Goal: Task Accomplishment & Management: Manage account settings

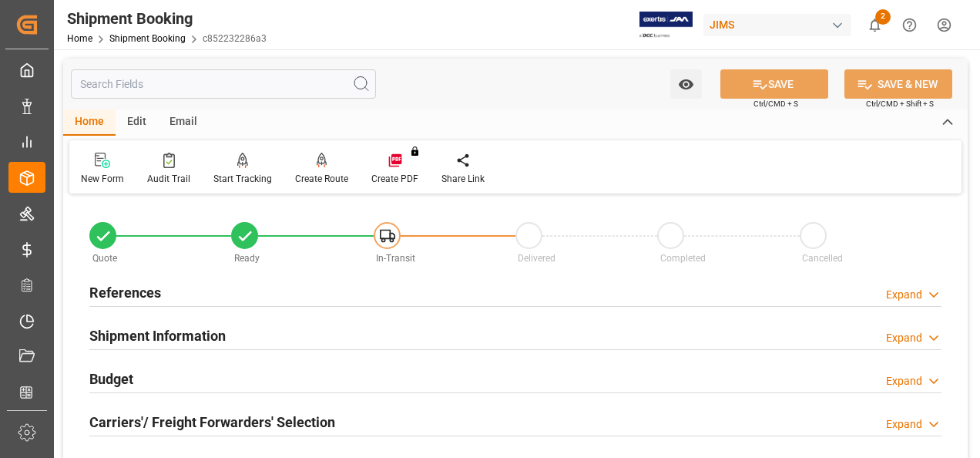
click at [134, 291] on h2 "References" at bounding box center [125, 292] width 72 height 21
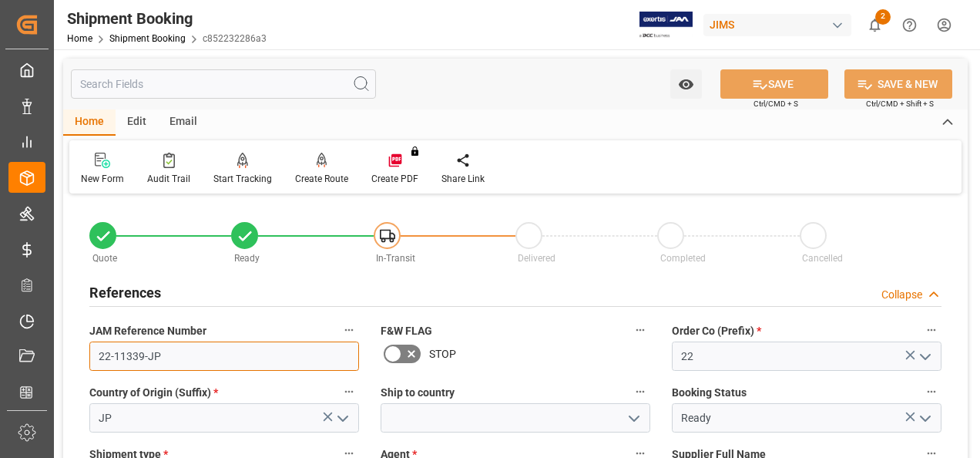
drag, startPoint x: 171, startPoint y: 357, endPoint x: 88, endPoint y: 359, distance: 83.2
click at [88, 359] on div "JAM Reference Number 22-11339-JP" at bounding box center [224, 345] width 291 height 62
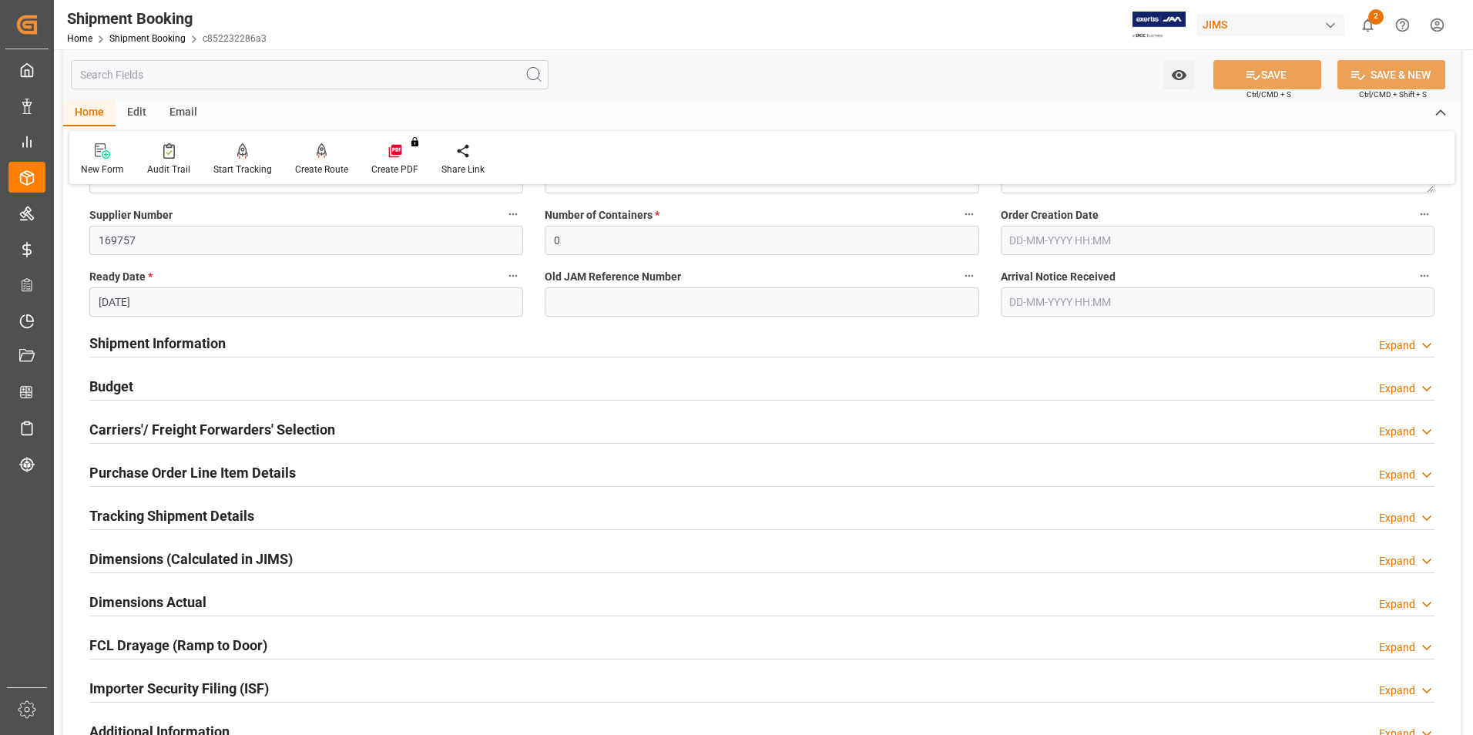
scroll to position [308, 0]
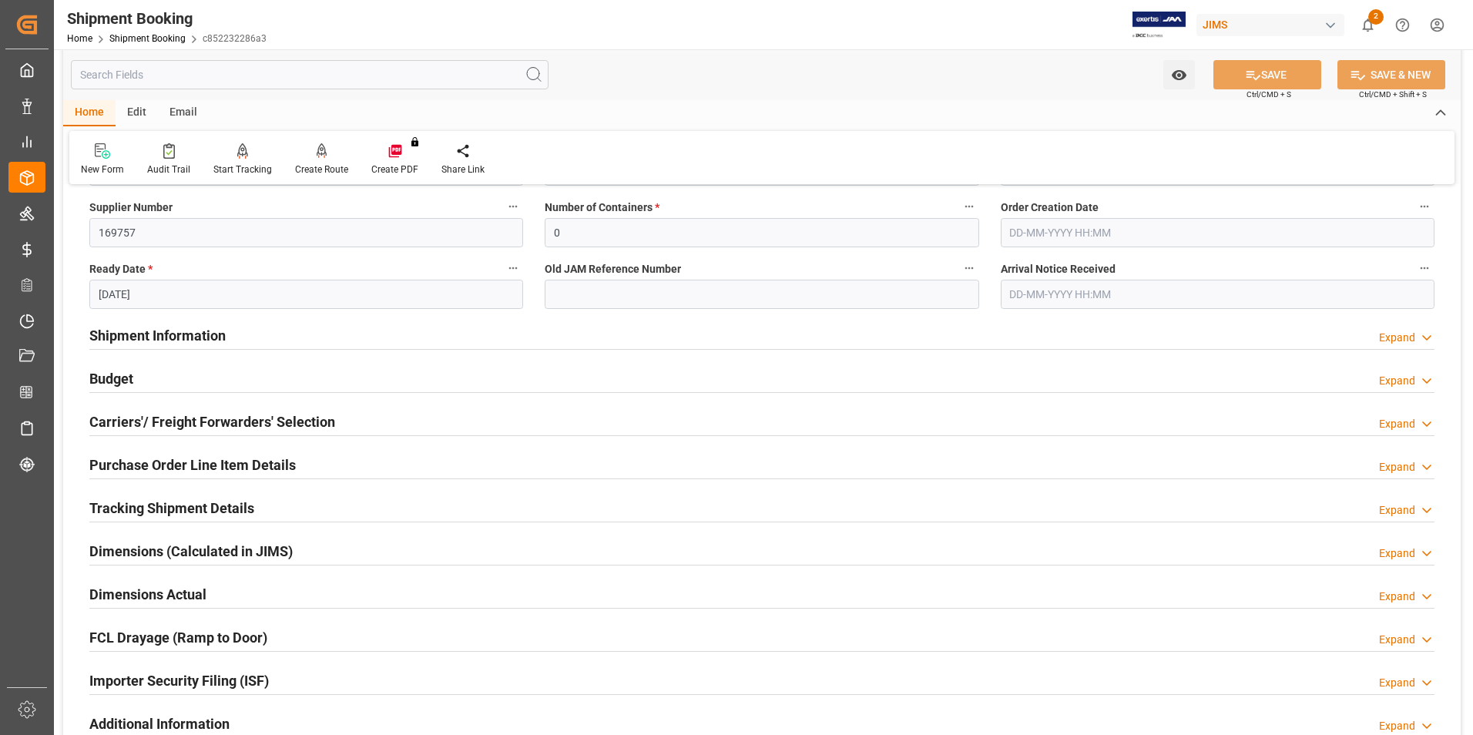
click at [163, 330] on h2 "Shipment Information" at bounding box center [157, 335] width 136 height 21
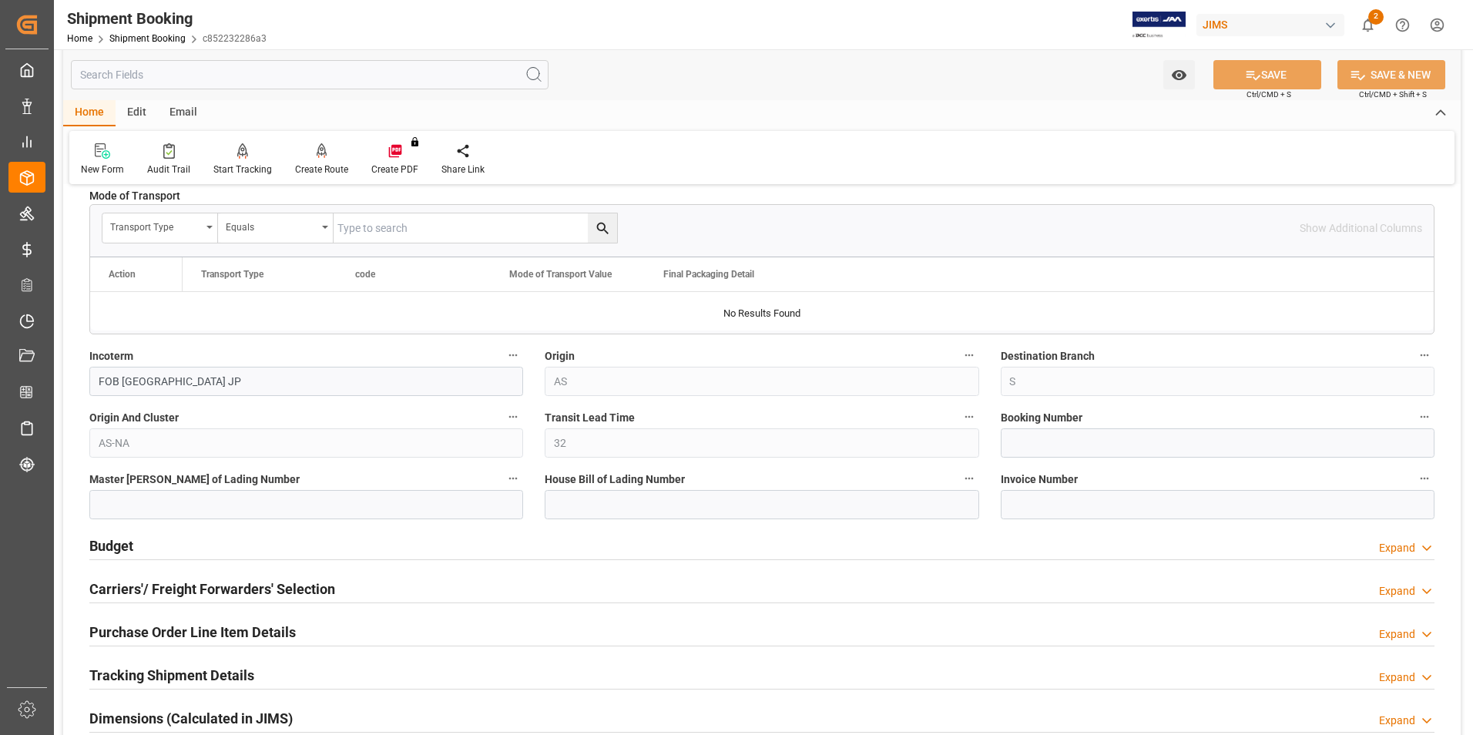
scroll to position [847, 0]
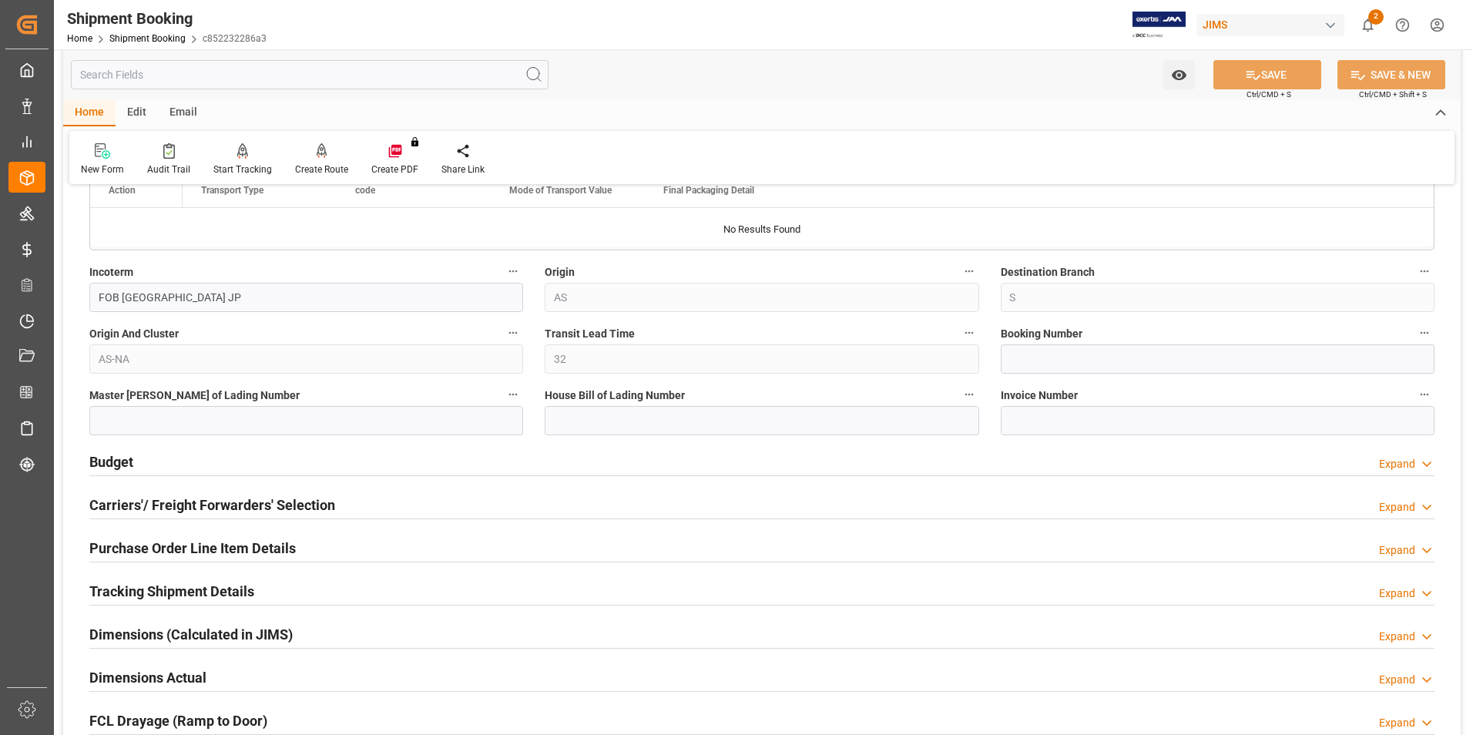
click at [119, 457] on h2 "Budget" at bounding box center [111, 461] width 44 height 21
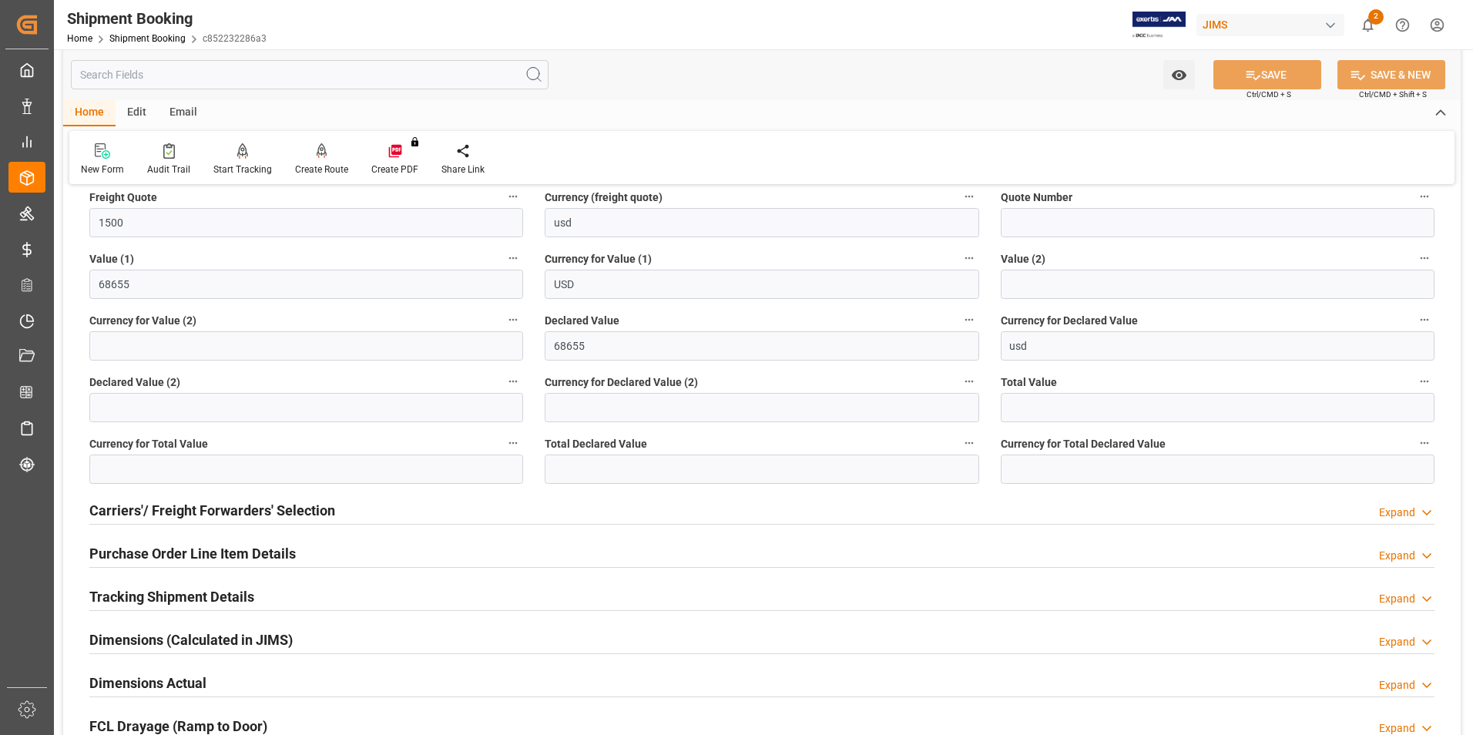
scroll to position [1232, 0]
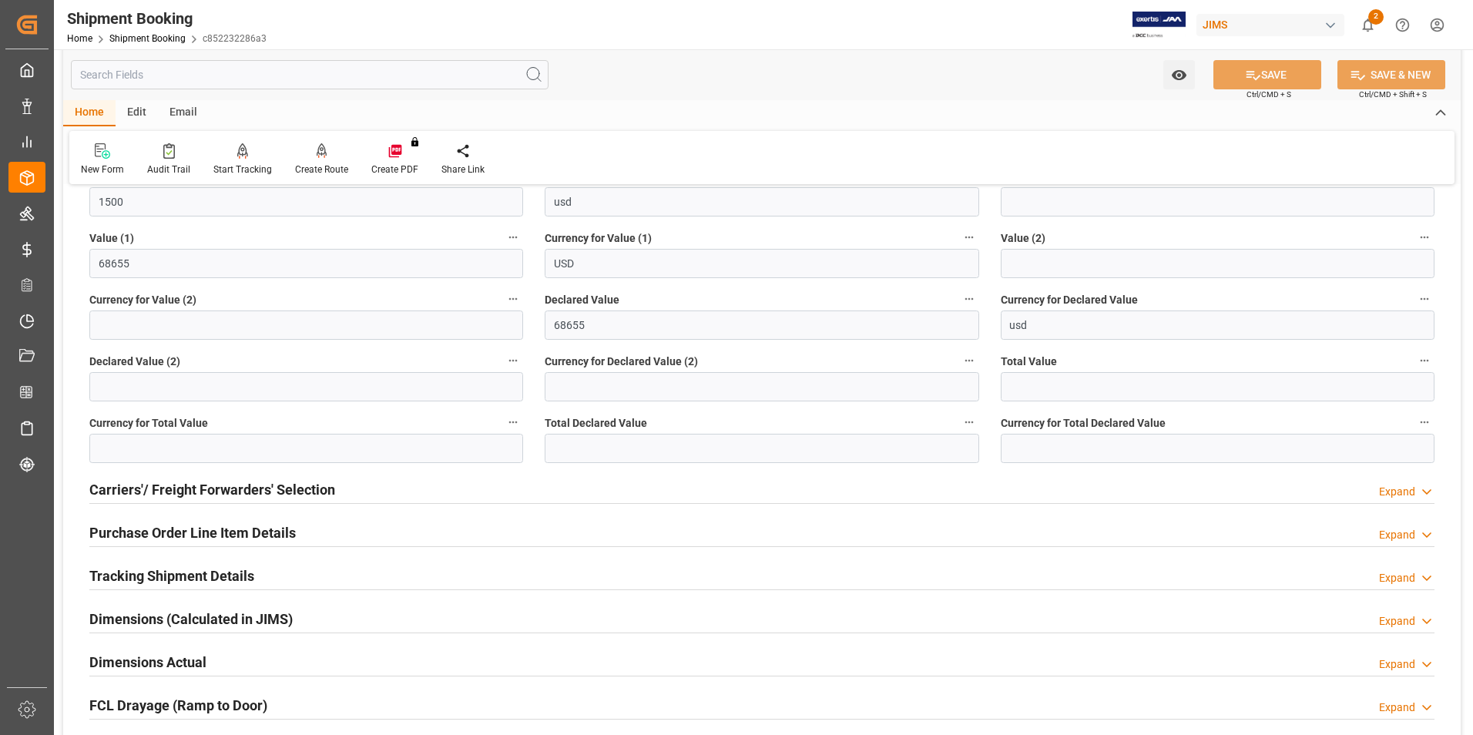
click at [239, 457] on h2 "Carriers'/ Freight Forwarders' Selection" at bounding box center [212, 489] width 246 height 21
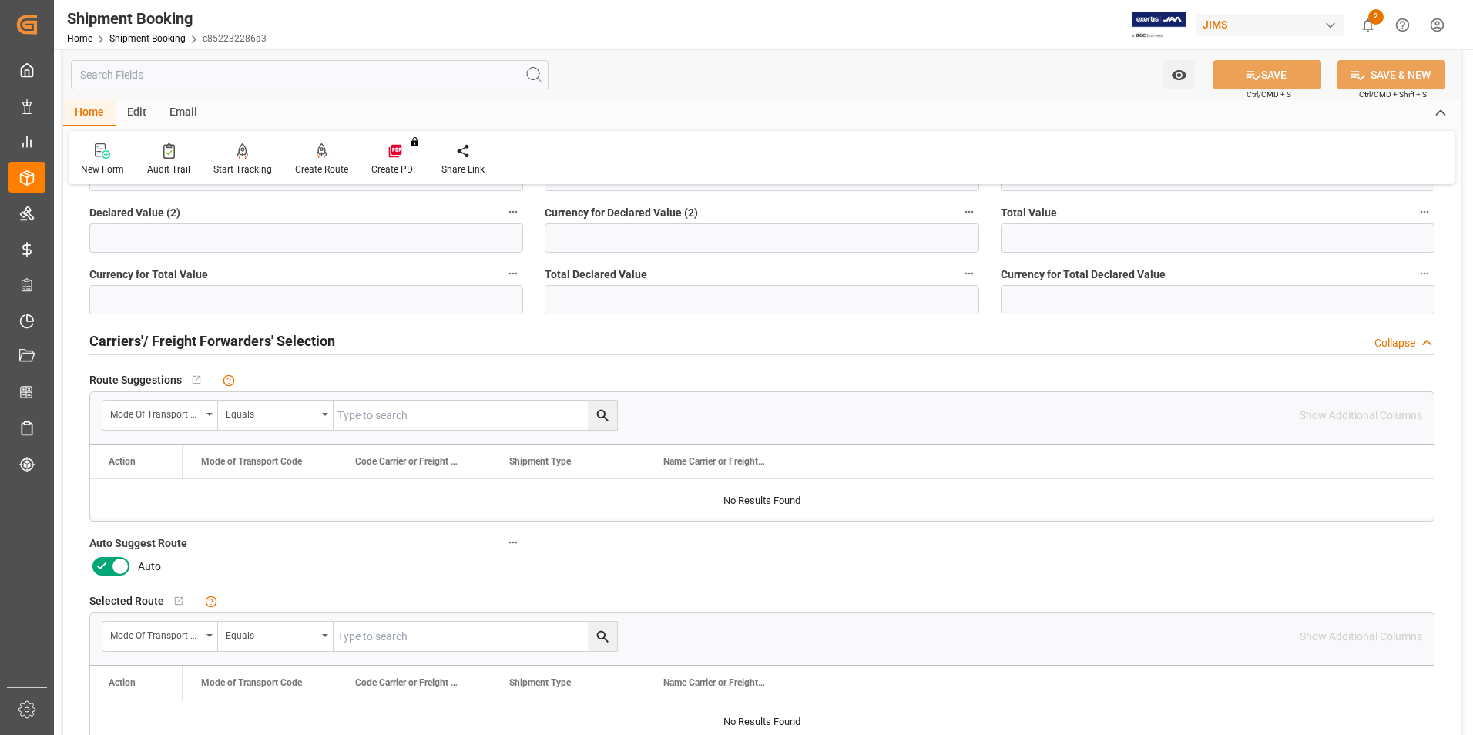
scroll to position [1387, 0]
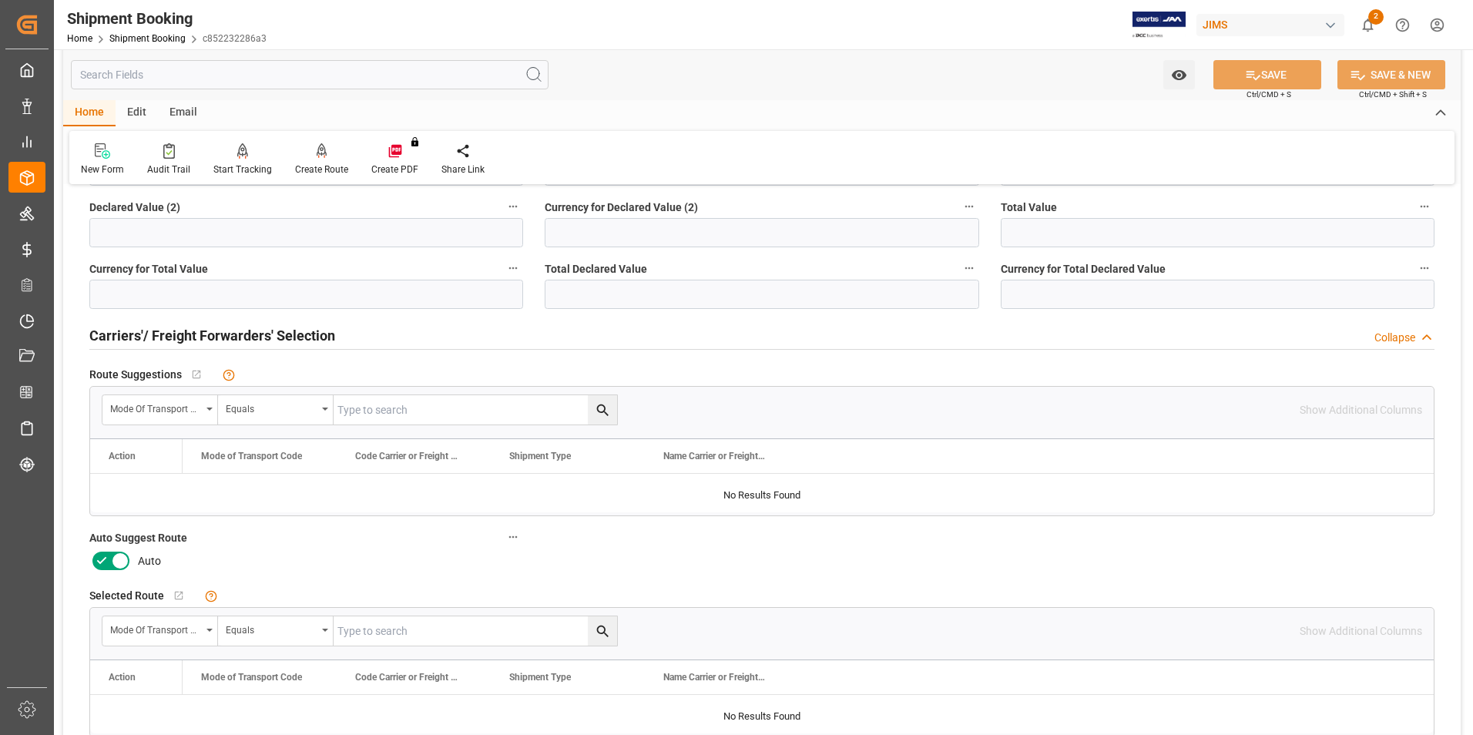
click at [106, 457] on icon at bounding box center [101, 561] width 18 height 18
click at [0, 0] on input "checkbox" at bounding box center [0, 0] width 0 height 0
click at [979, 80] on button "SAVE" at bounding box center [1267, 74] width 108 height 29
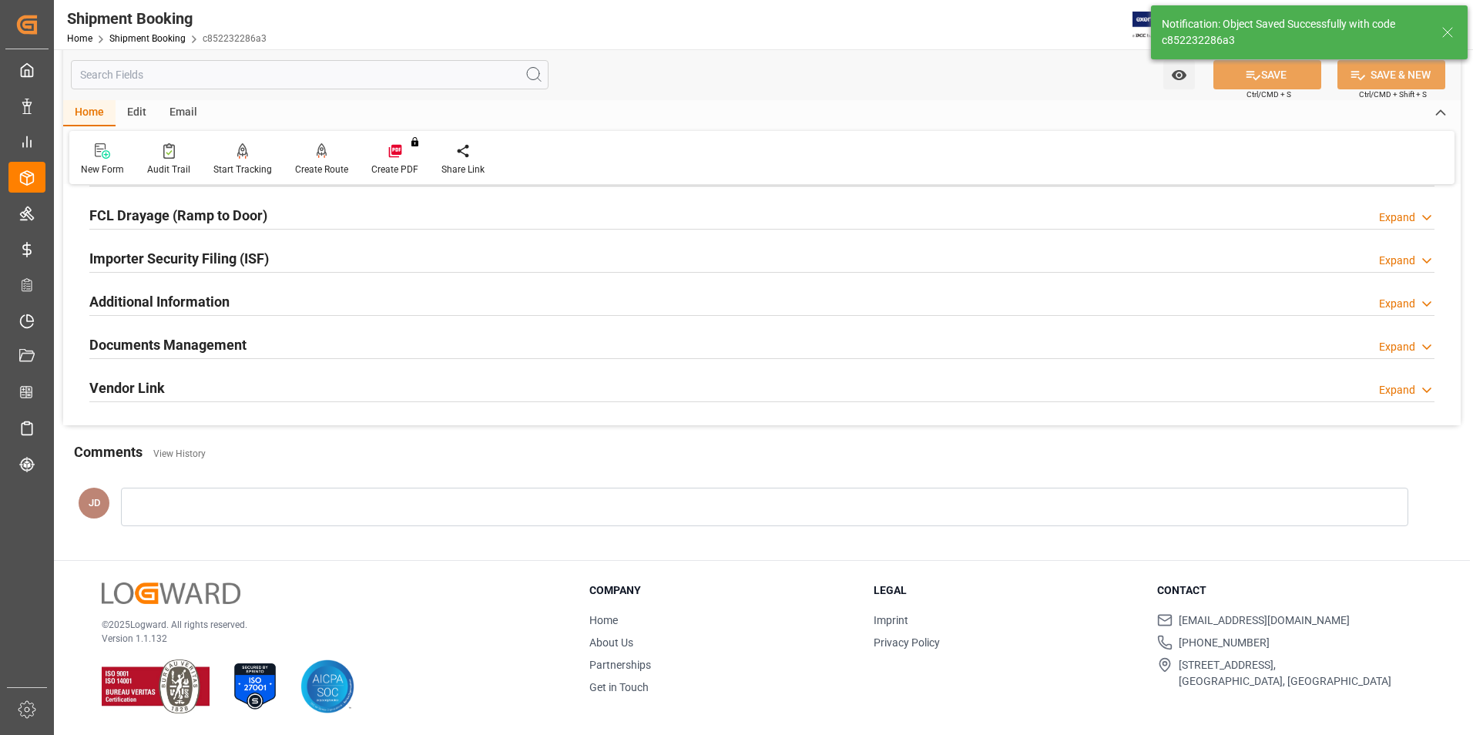
scroll to position [86, 0]
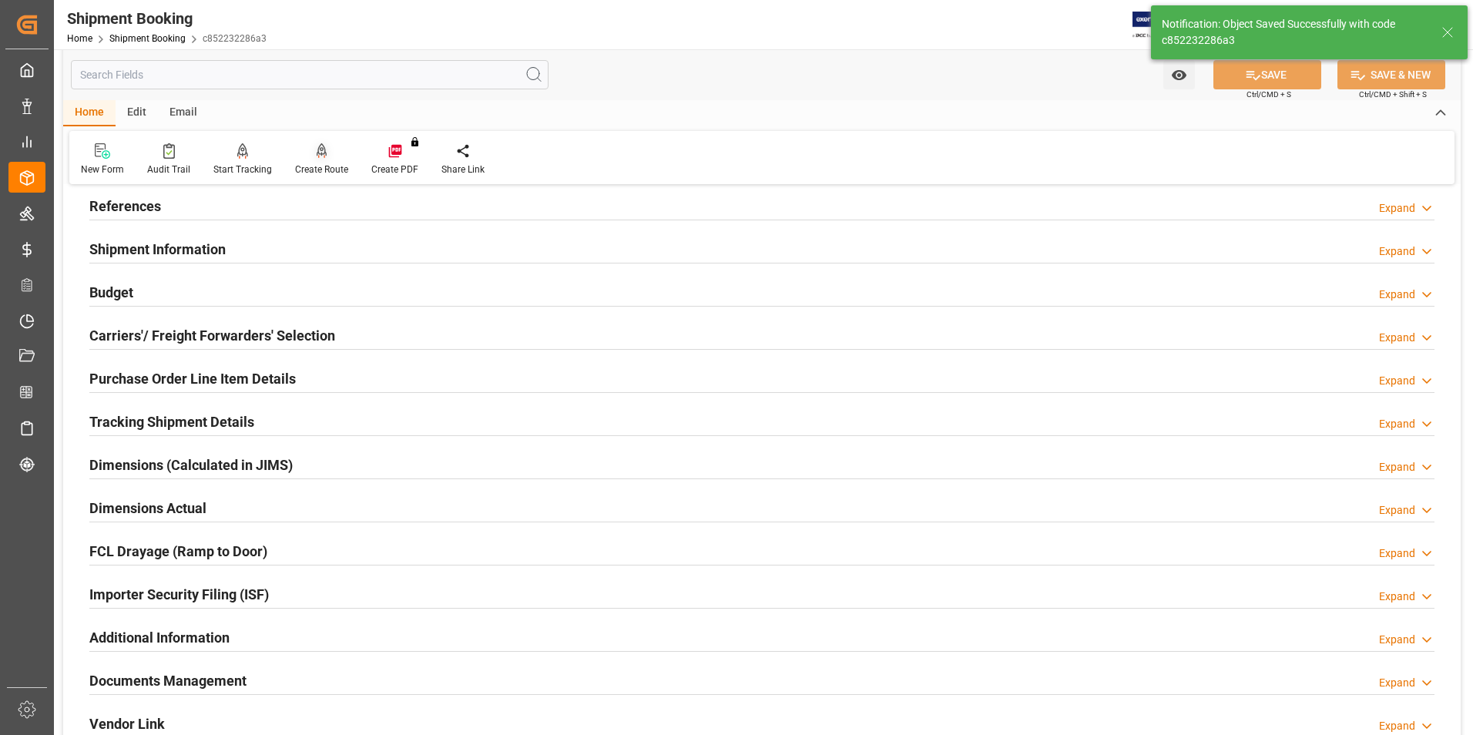
click at [337, 167] on div "Create Route" at bounding box center [321, 170] width 53 height 14
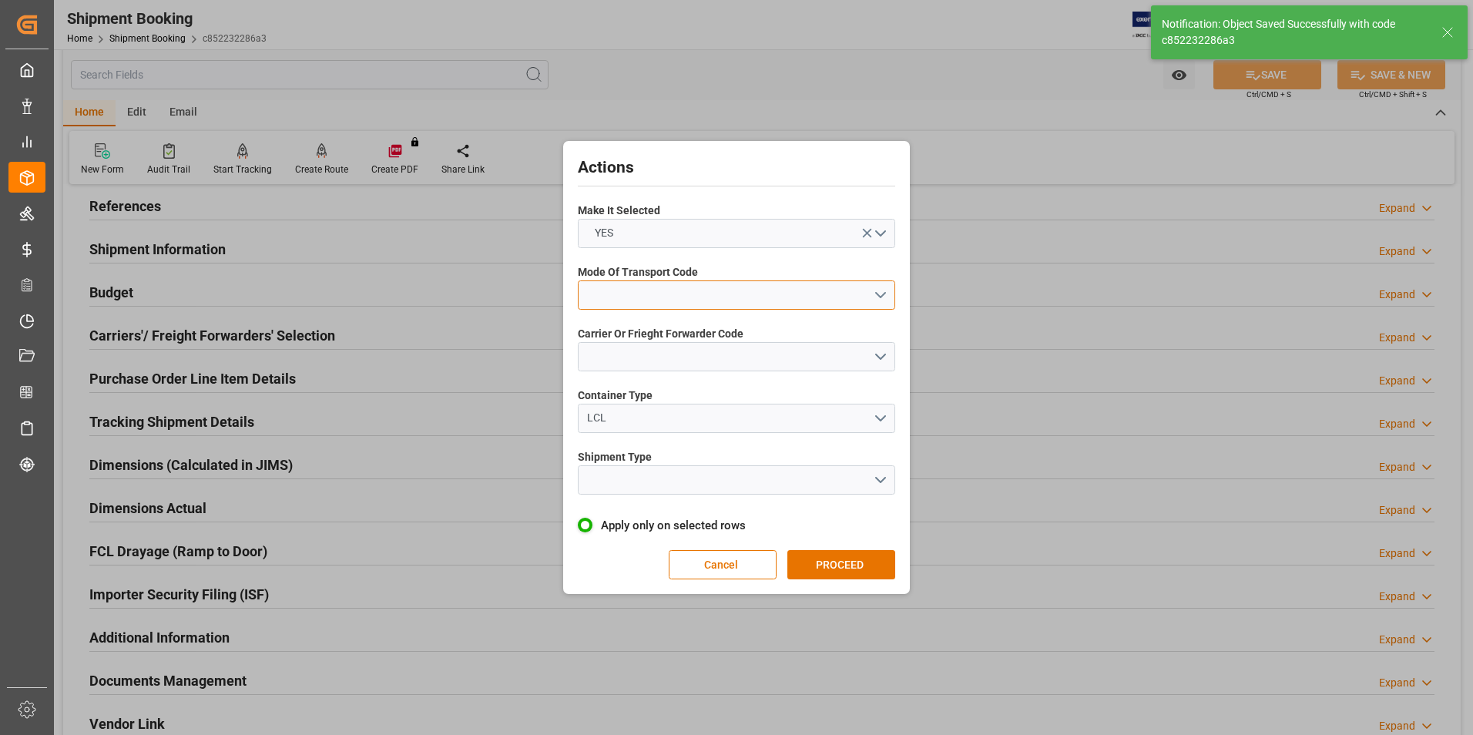
click at [676, 290] on button "open menu" at bounding box center [736, 294] width 317 height 29
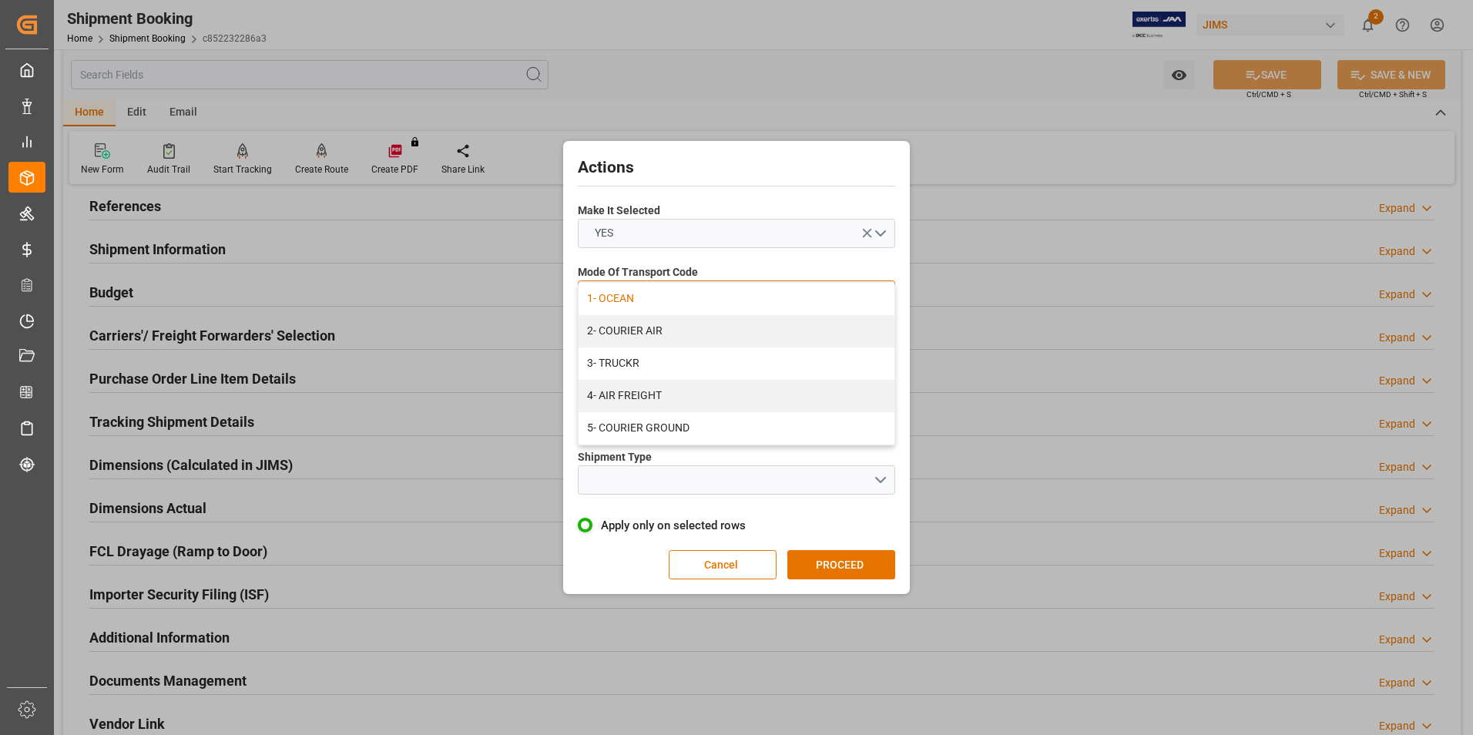
click at [680, 297] on div "1- OCEAN" at bounding box center [736, 299] width 316 height 32
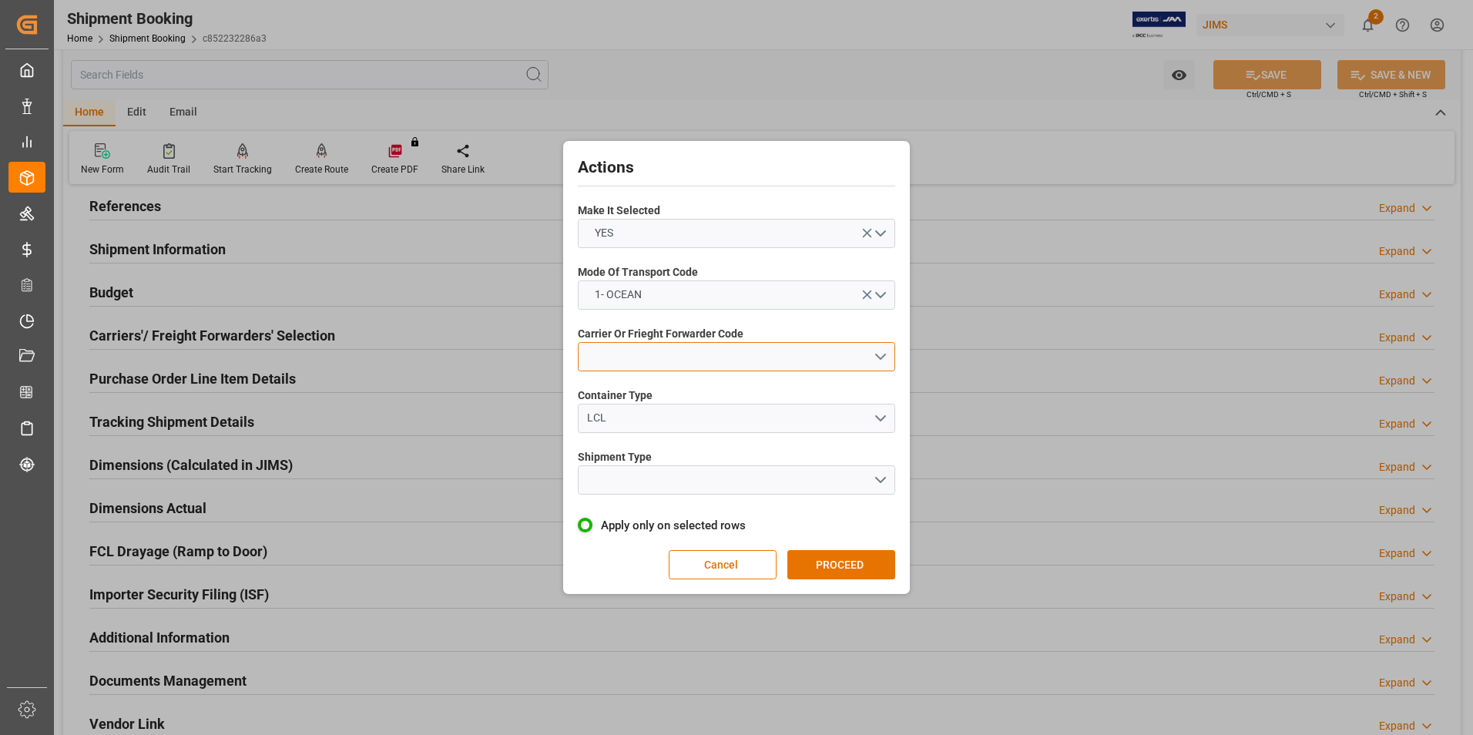
click at [689, 358] on button "open menu" at bounding box center [736, 356] width 317 height 29
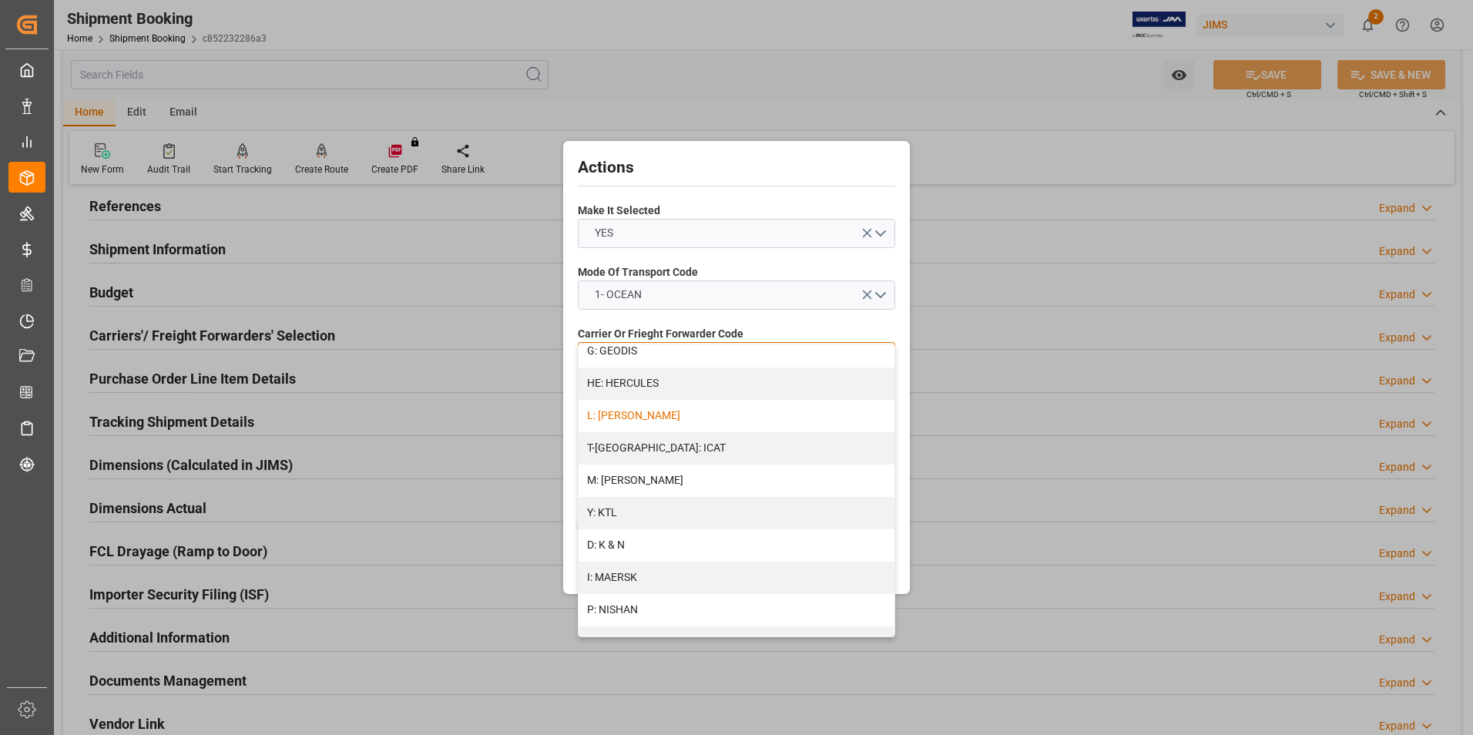
scroll to position [616, 0]
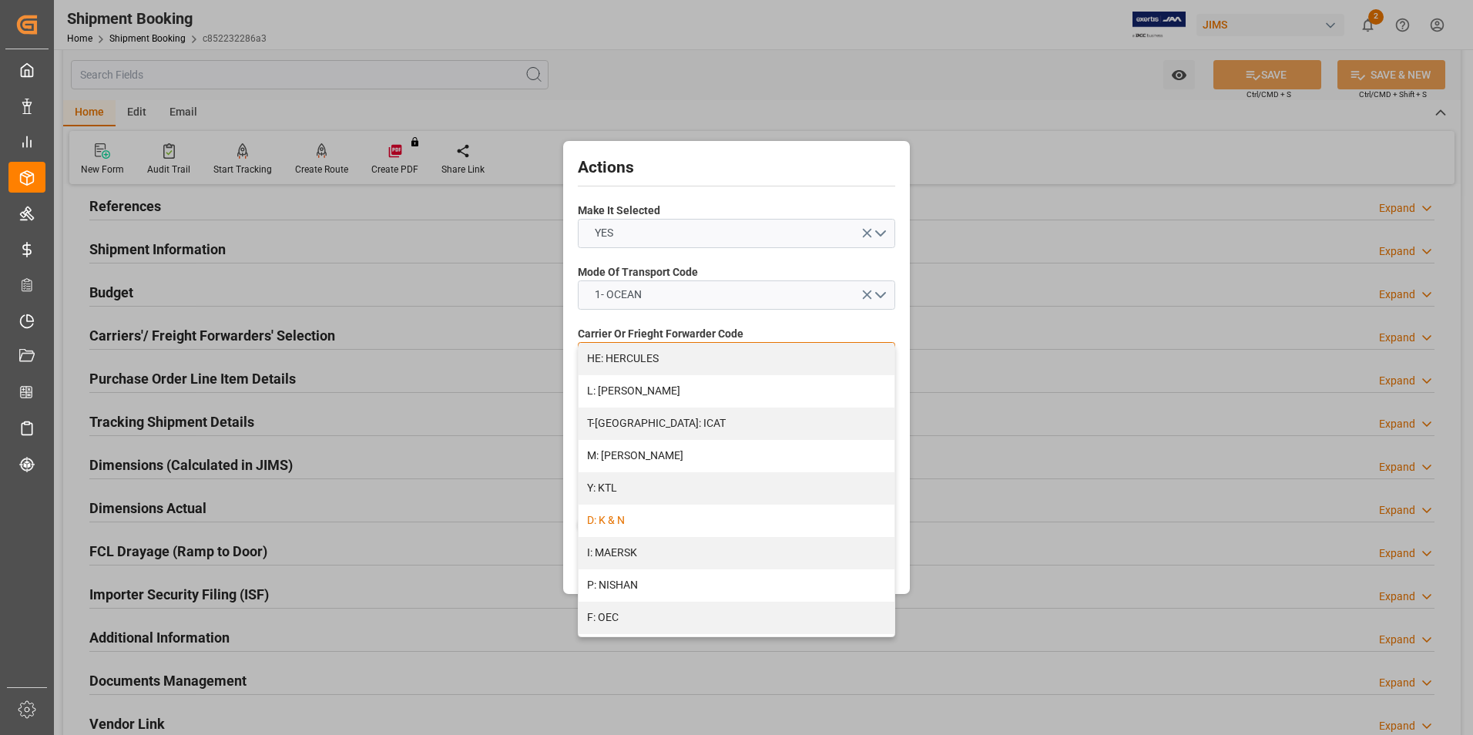
click at [692, 457] on div "D: K & N" at bounding box center [736, 521] width 316 height 32
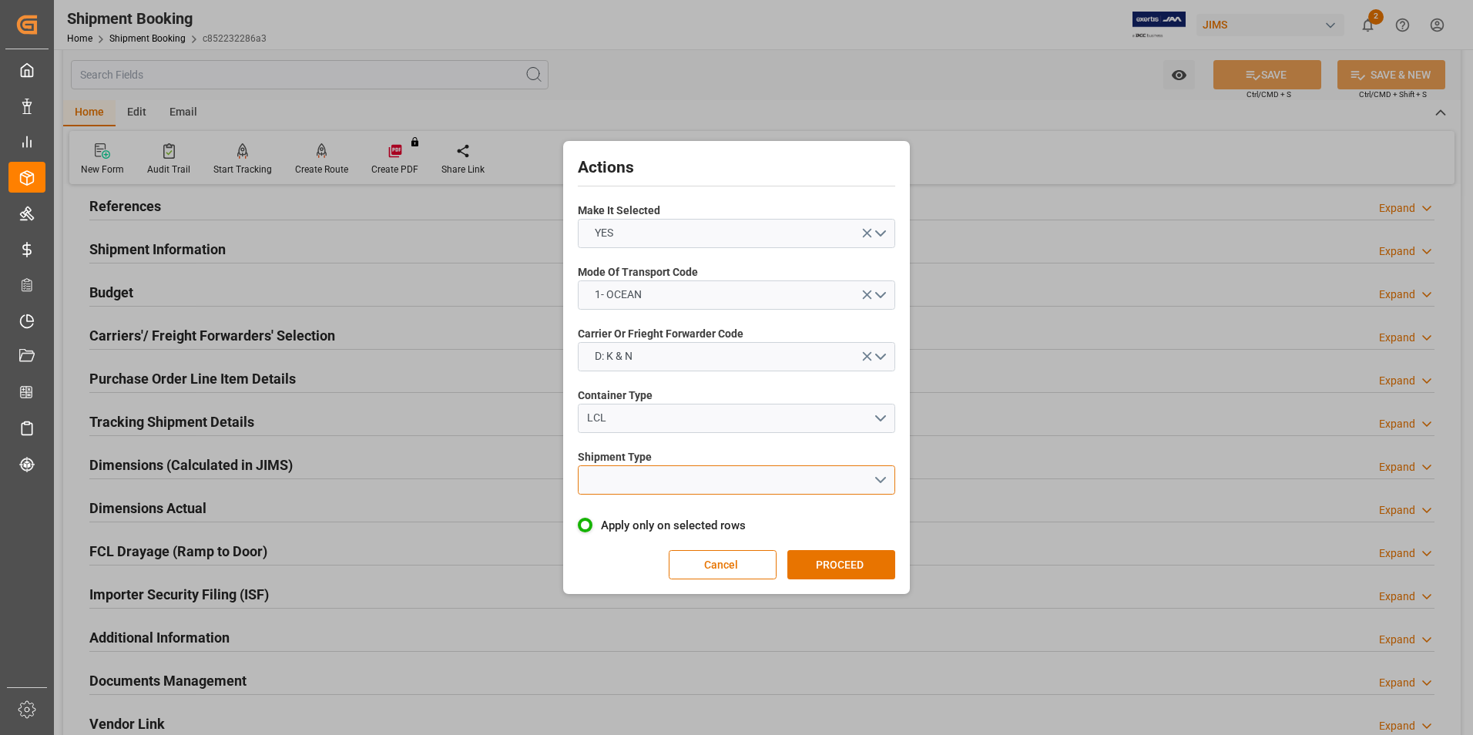
click at [672, 457] on button "open menu" at bounding box center [736, 479] width 317 height 29
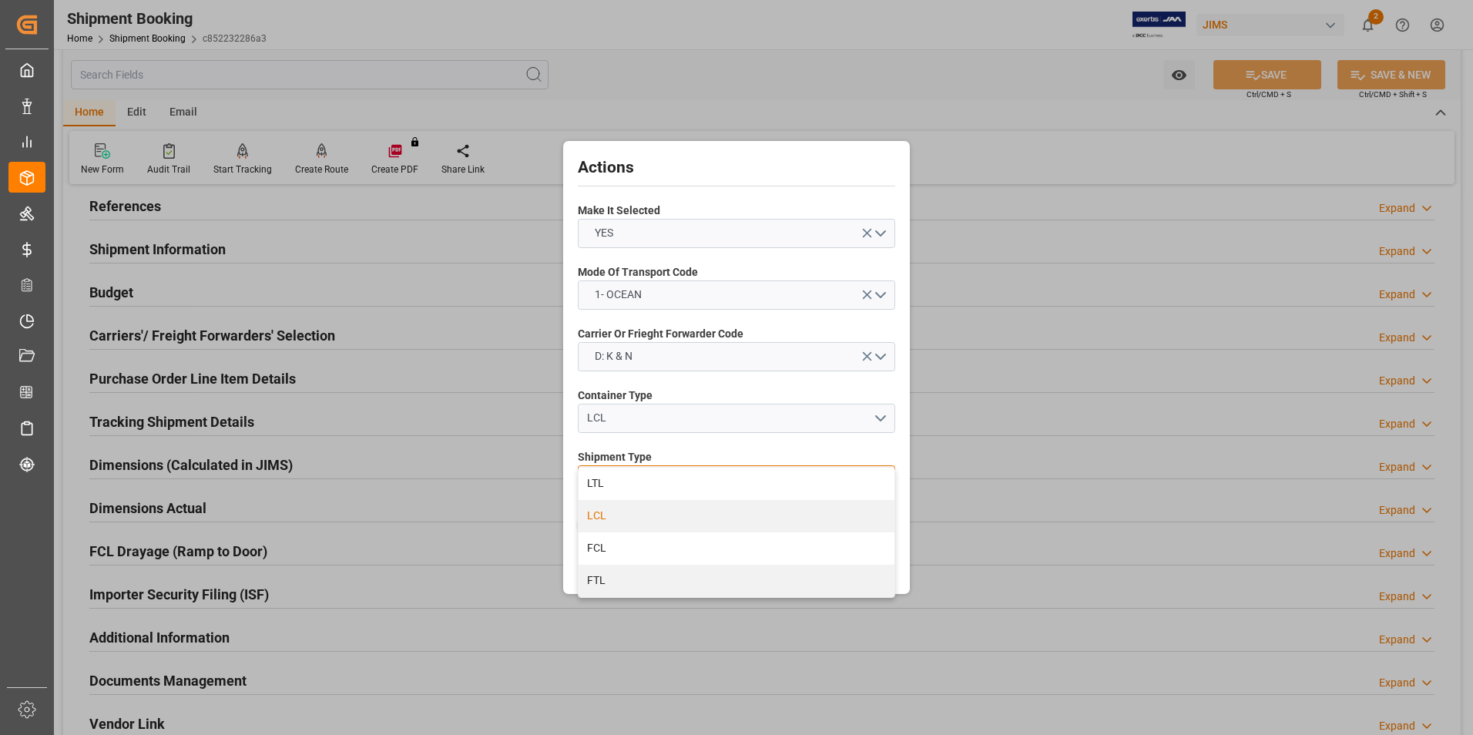
click at [672, 457] on div "LCL" at bounding box center [736, 516] width 316 height 32
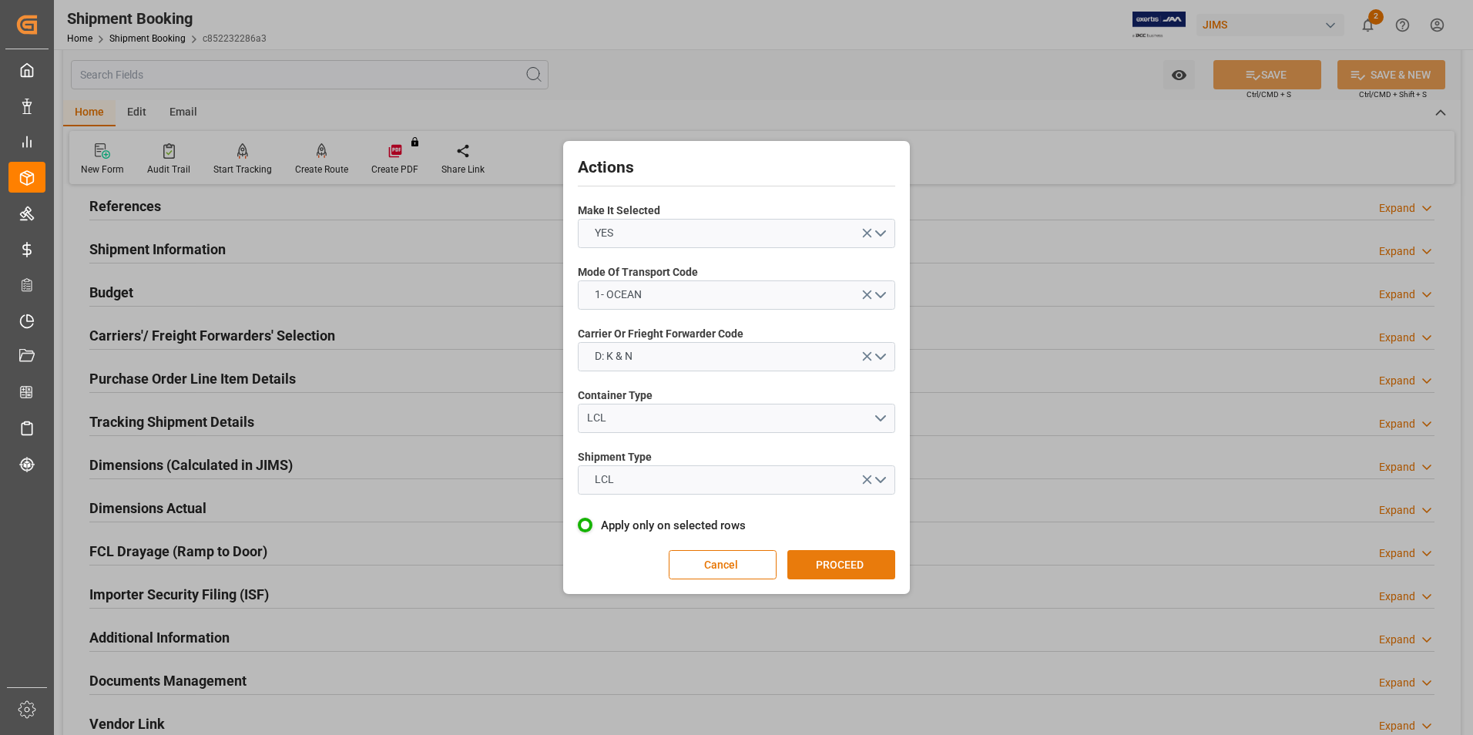
click at [828, 457] on button "PROCEED" at bounding box center [841, 564] width 108 height 29
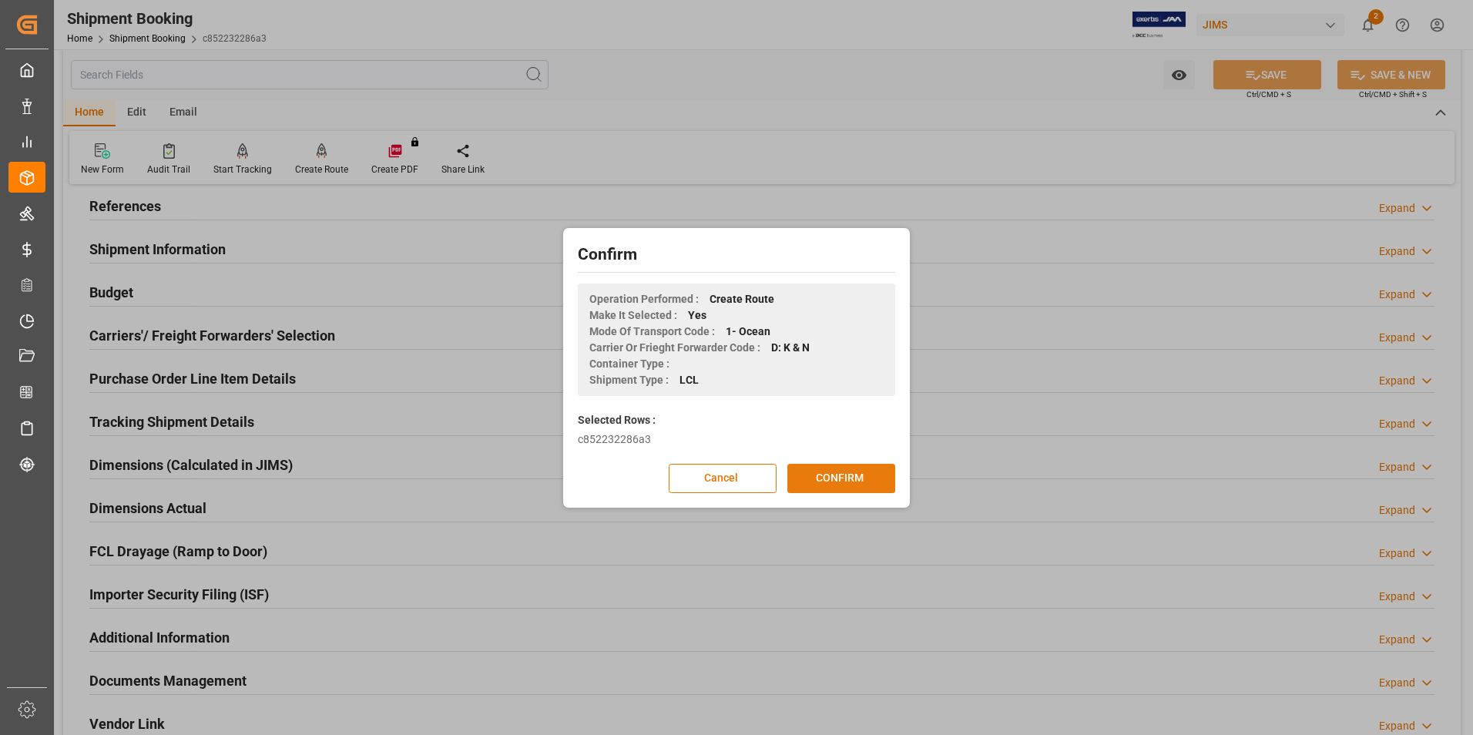
click at [840, 457] on button "CONFIRM" at bounding box center [841, 478] width 108 height 29
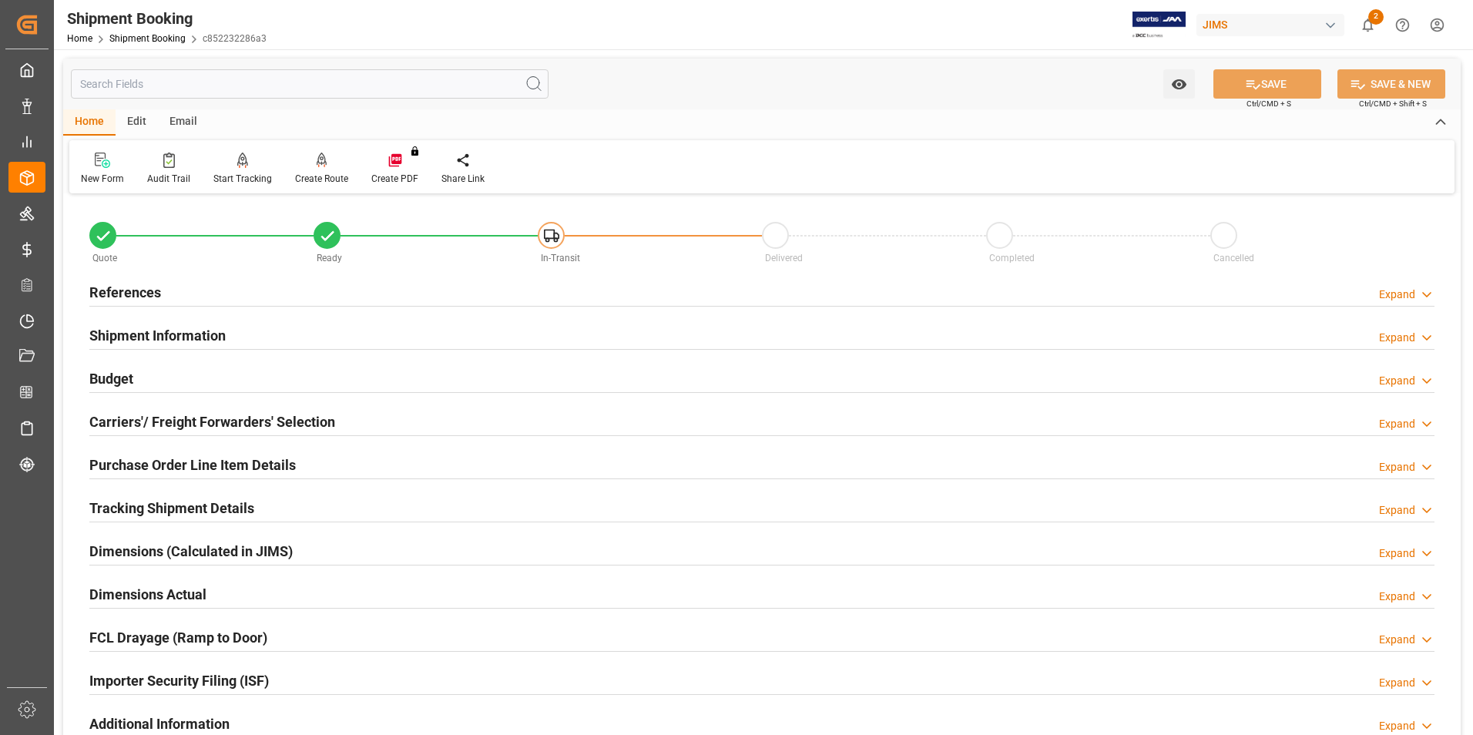
click at [179, 458] on h2 "Purchase Order Line Item Details" at bounding box center [192, 464] width 206 height 21
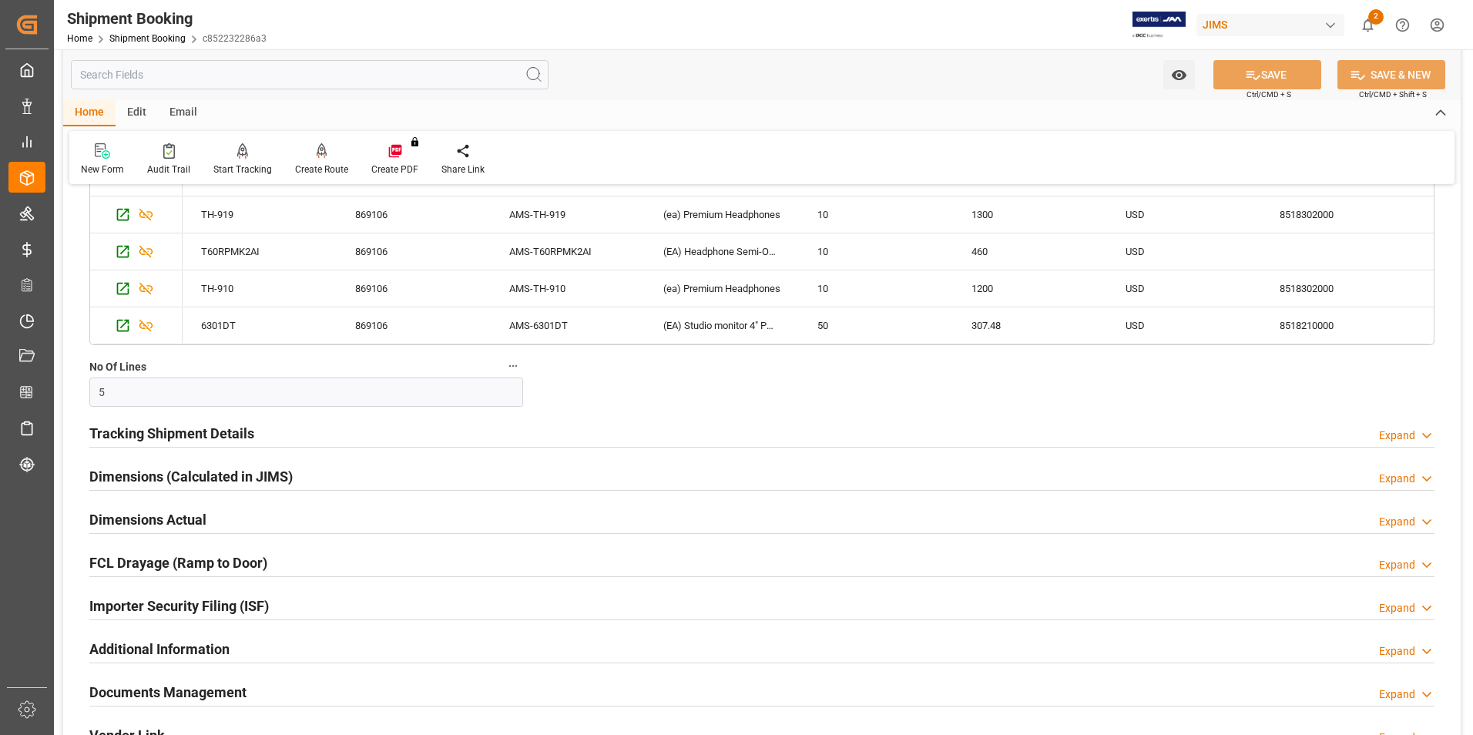
scroll to position [462, 0]
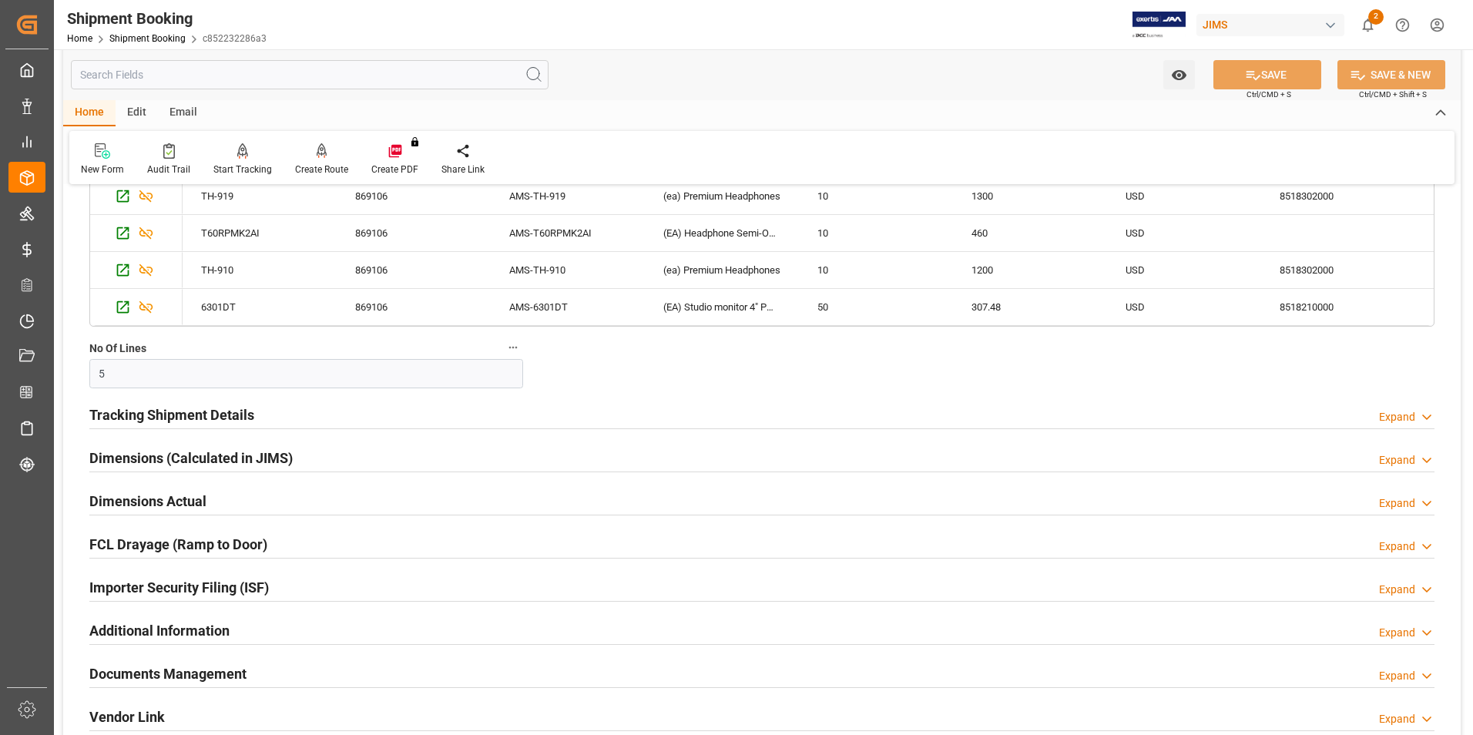
click at [172, 415] on h2 "Tracking Shipment Details" at bounding box center [171, 414] width 165 height 21
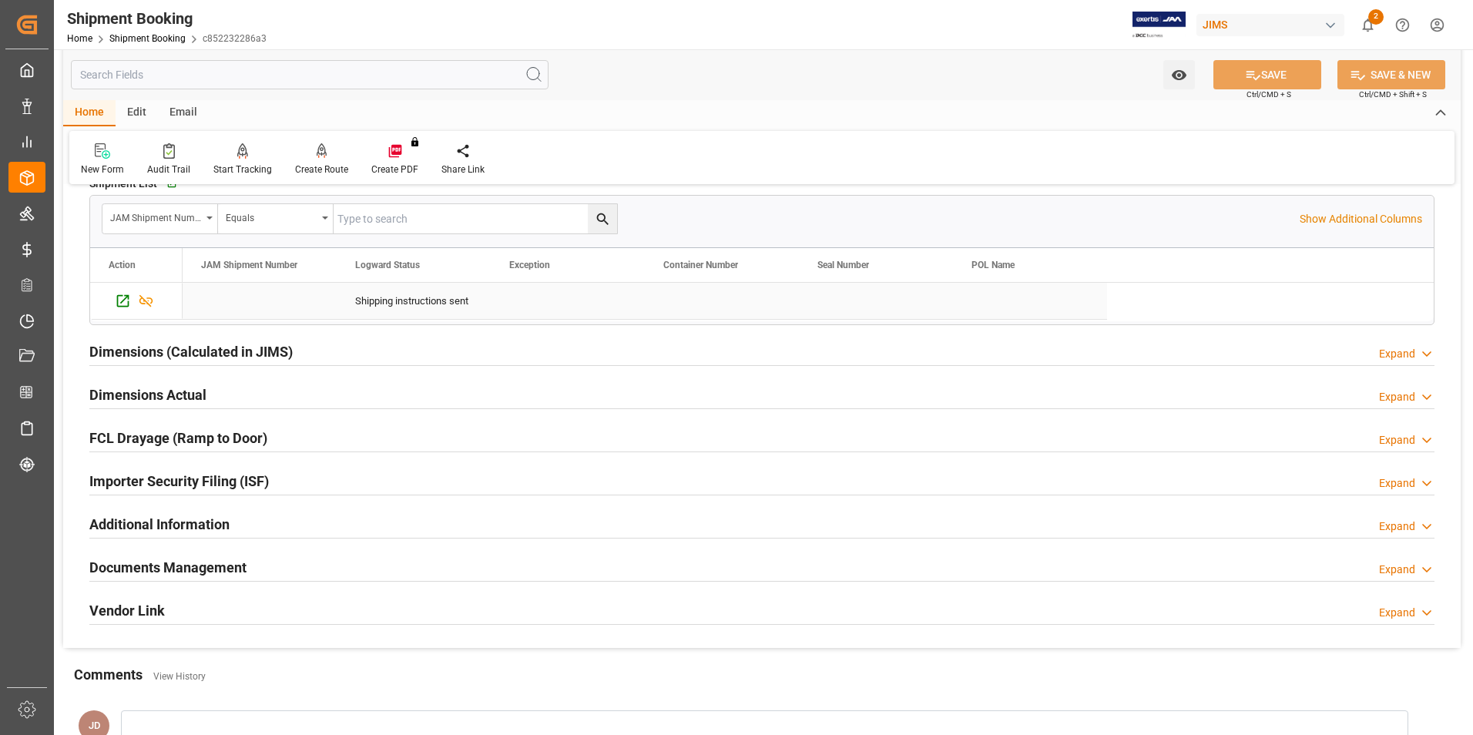
scroll to position [770, 0]
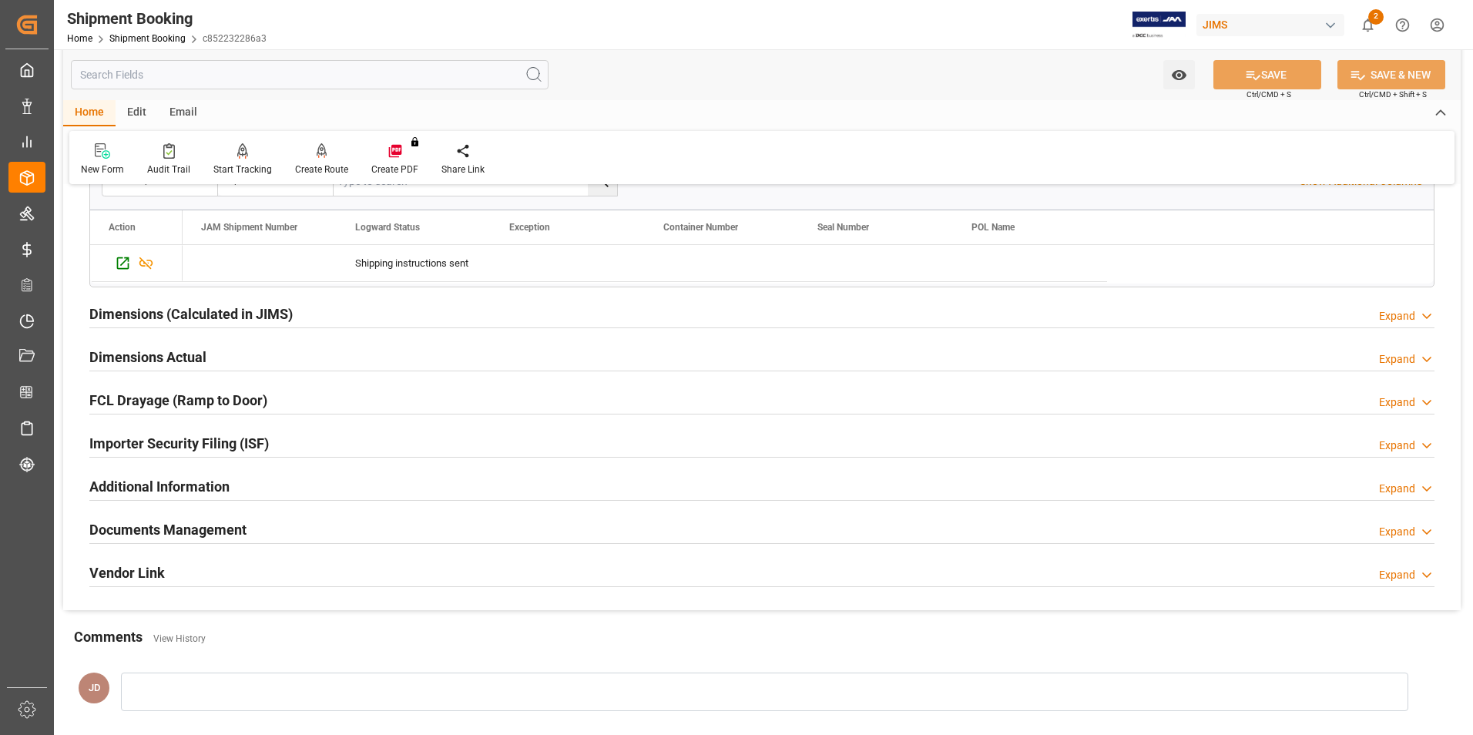
click at [140, 354] on h2 "Dimensions Actual" at bounding box center [147, 357] width 117 height 21
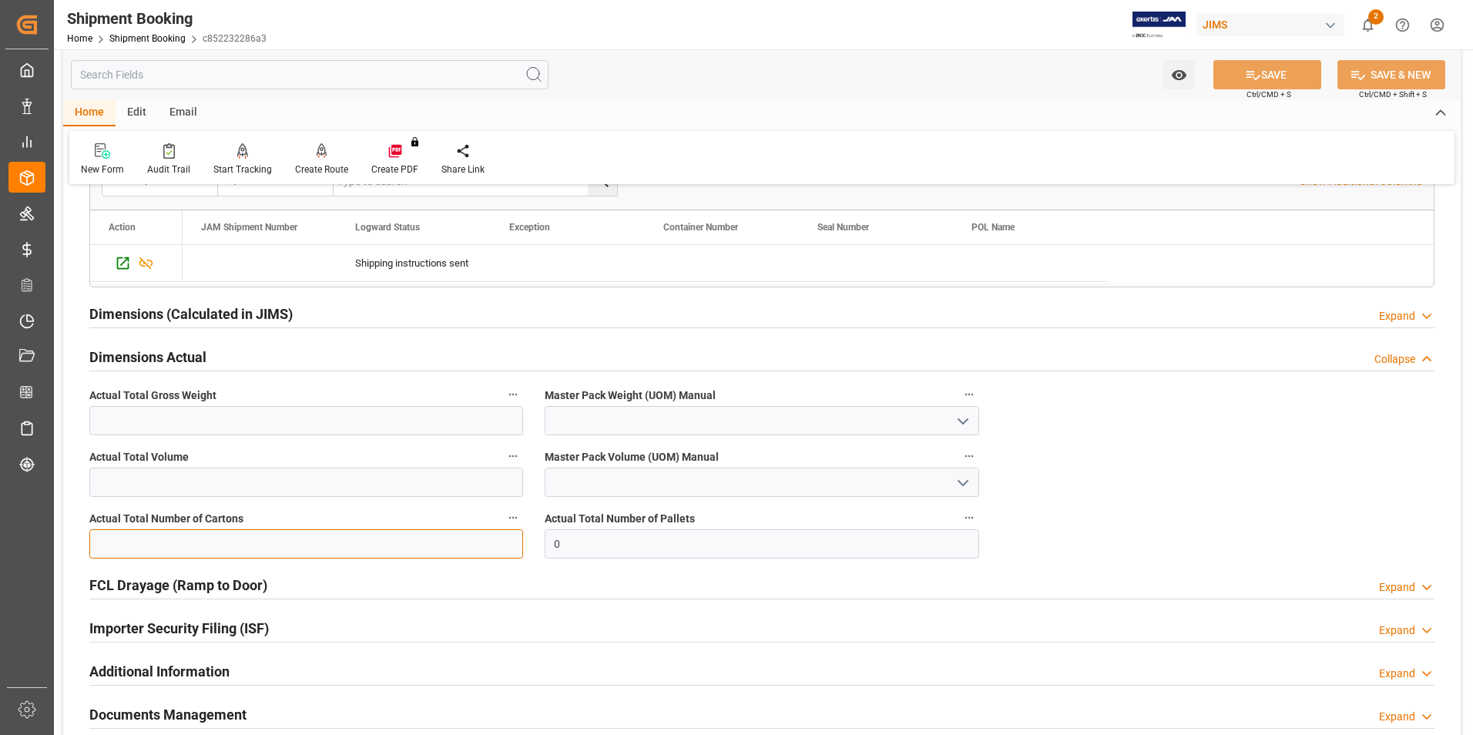
click at [198, 536] on input "text" at bounding box center [306, 543] width 434 height 29
type input "68"
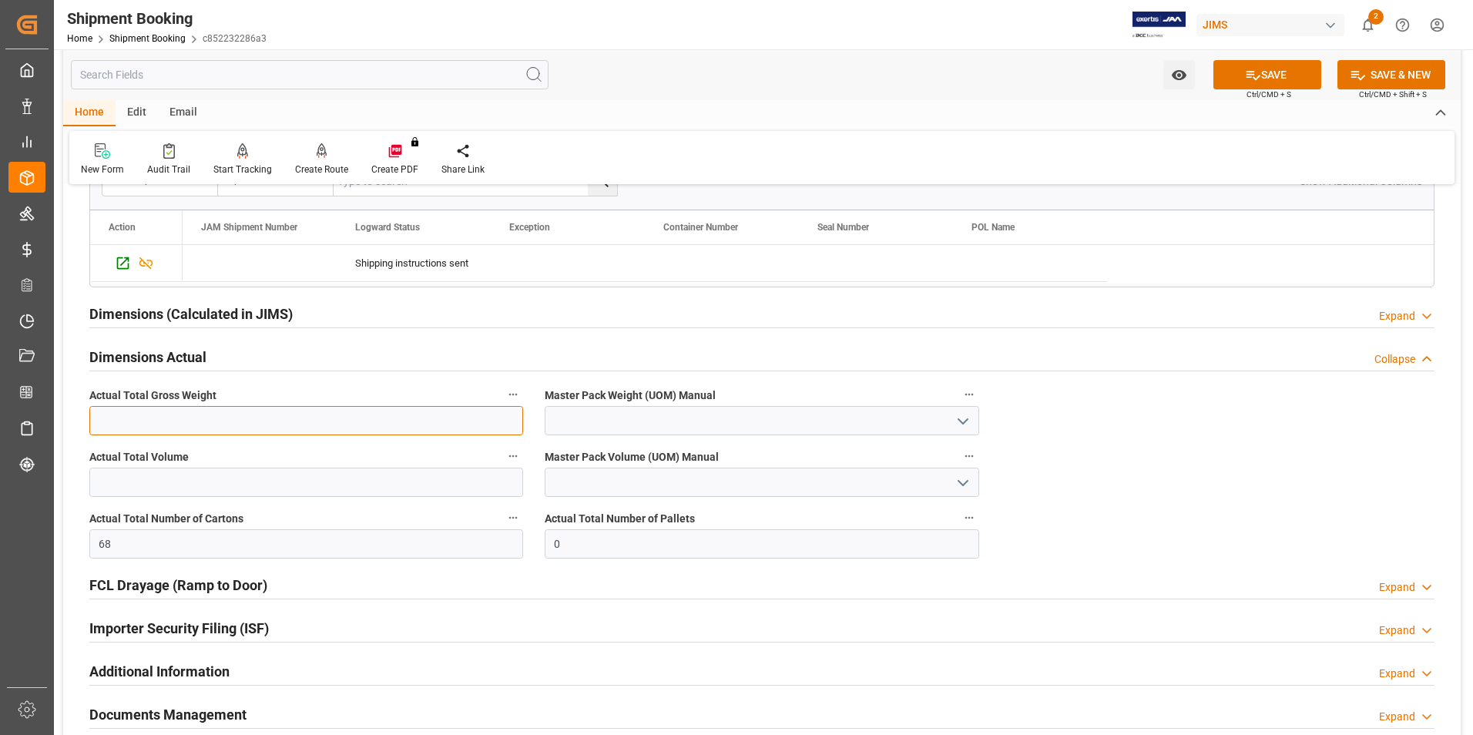
click at [192, 414] on input "text" at bounding box center [306, 420] width 434 height 29
type input "471"
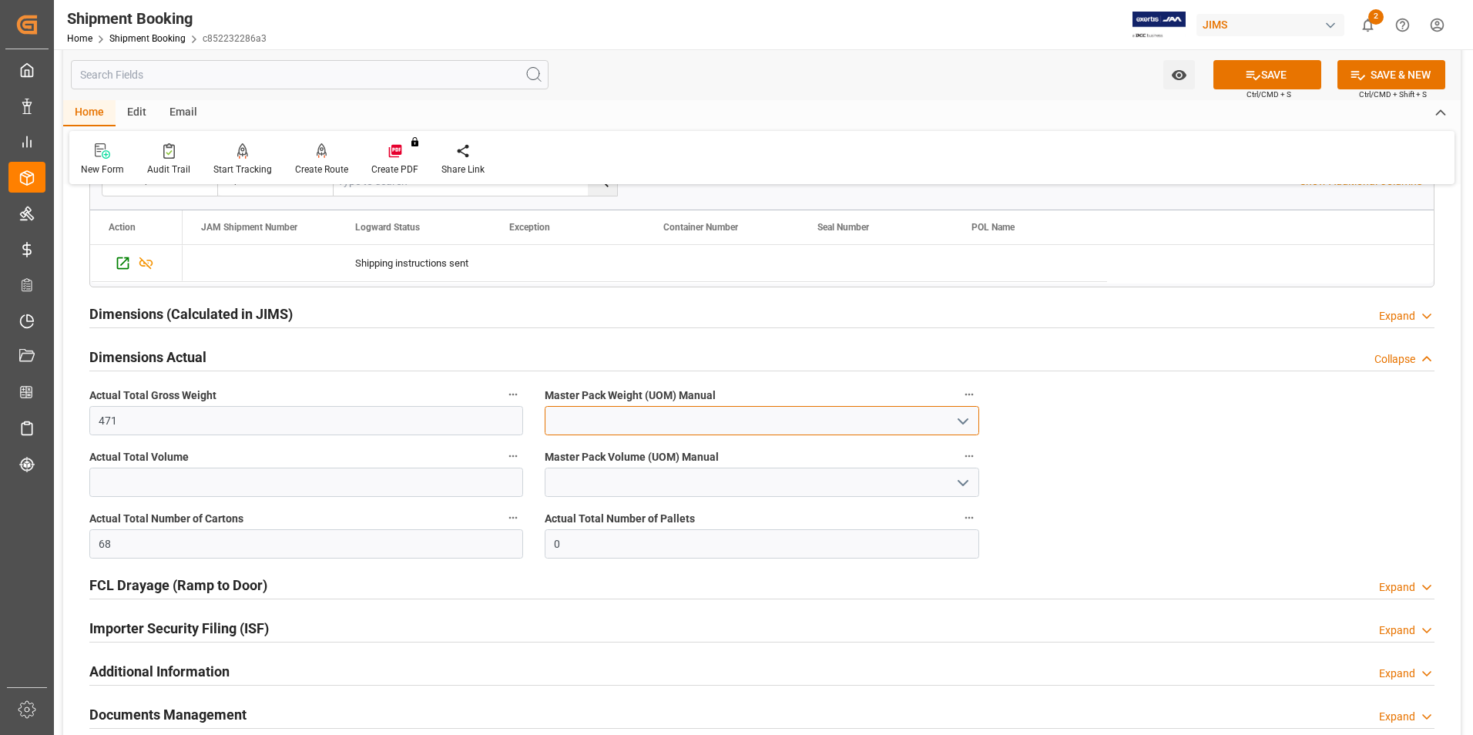
click at [622, 423] on input at bounding box center [762, 420] width 434 height 29
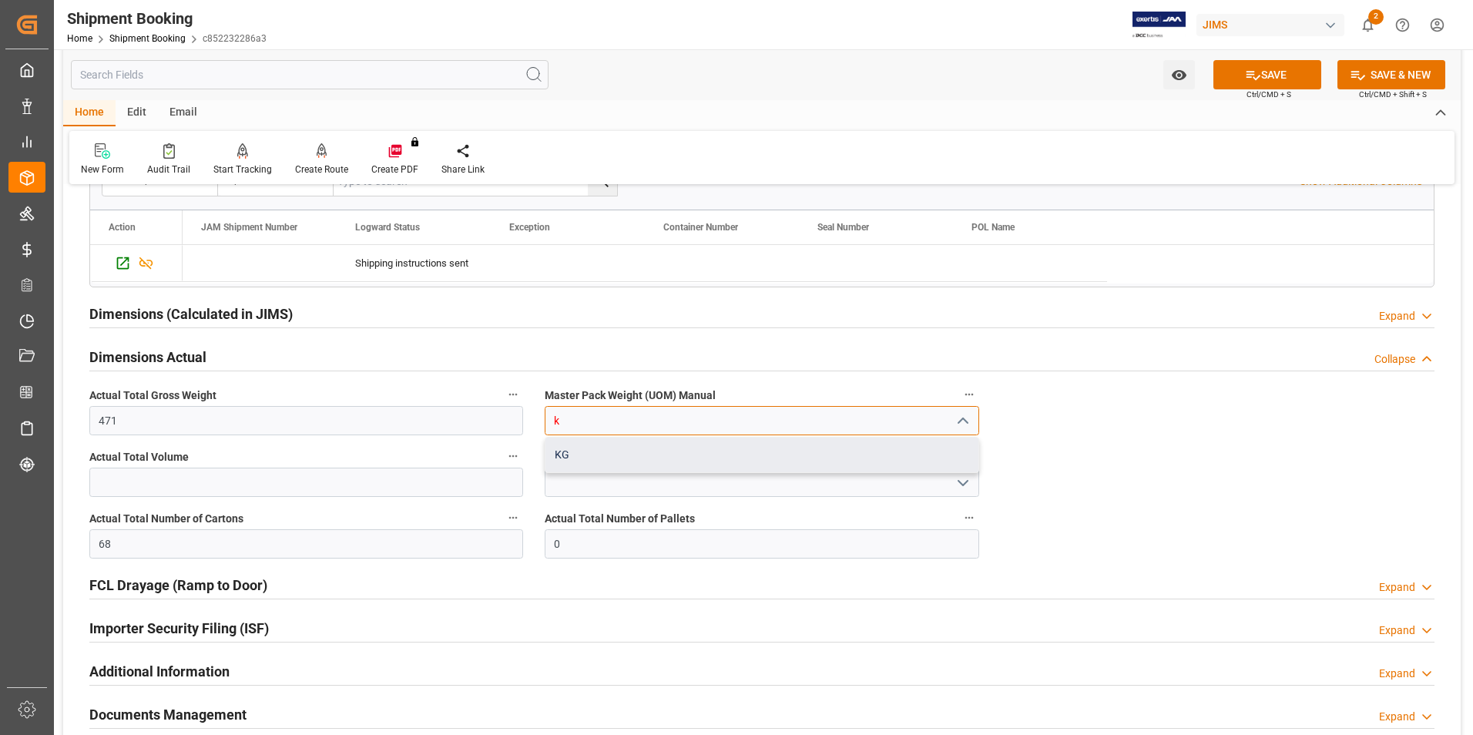
click at [601, 445] on div "KG" at bounding box center [761, 455] width 432 height 35
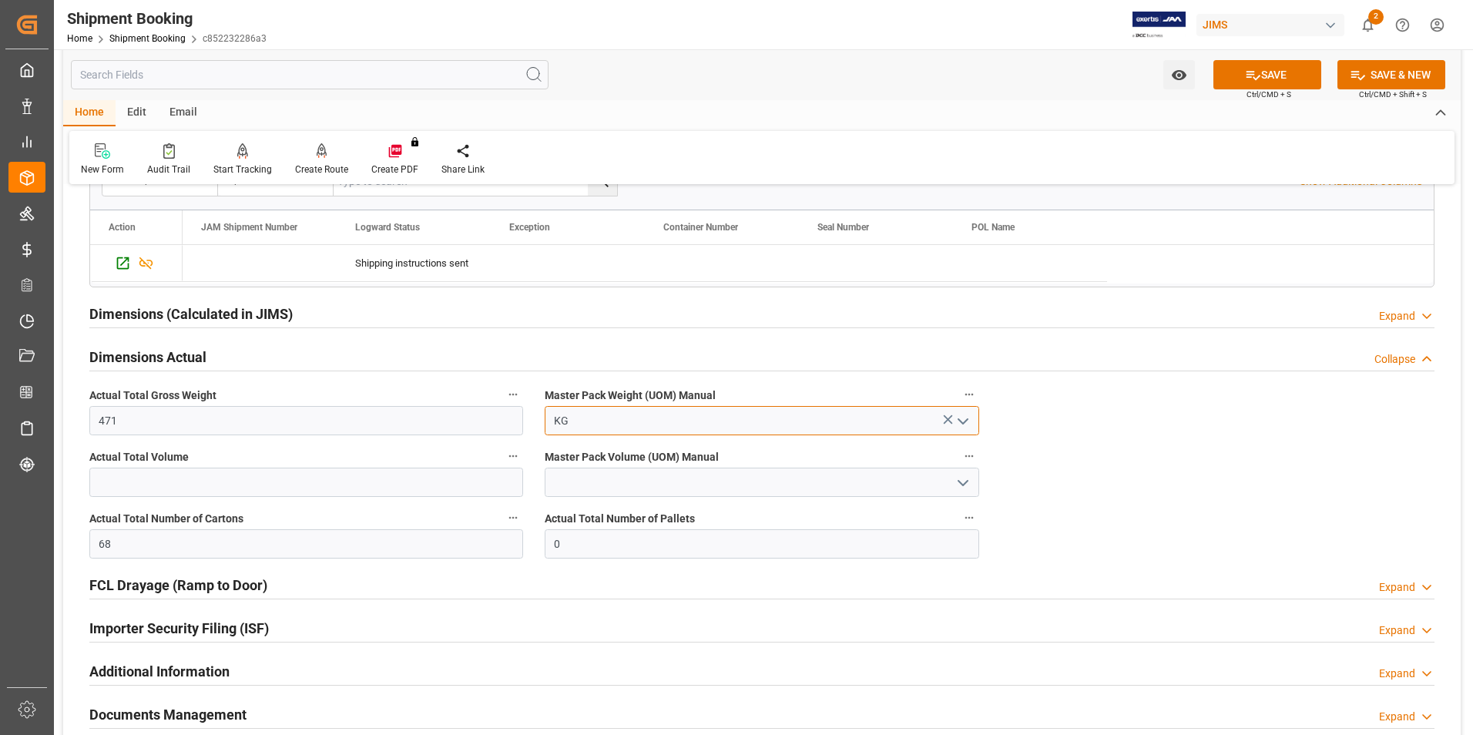
type input "KG"
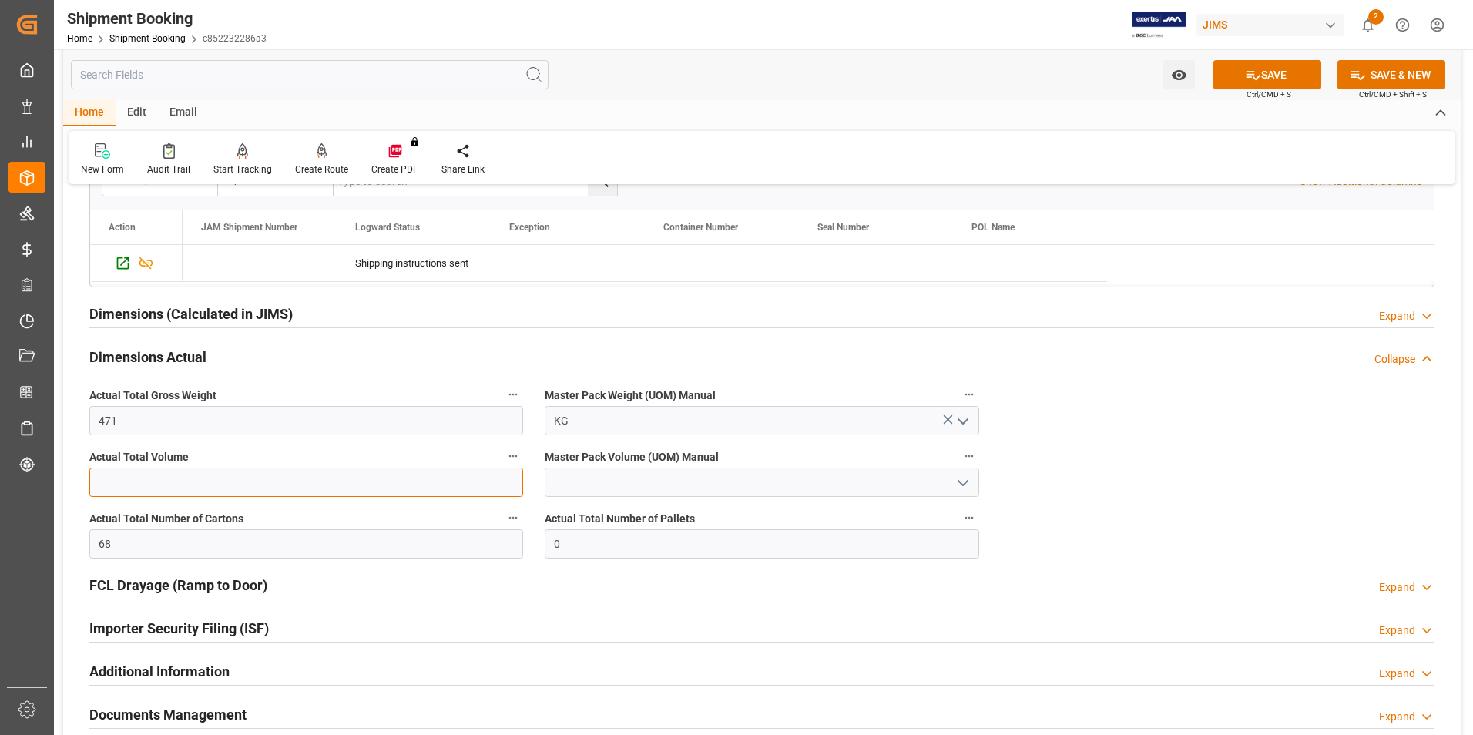
click at [299, 475] on input "text" at bounding box center [306, 482] width 434 height 29
type input "2.89"
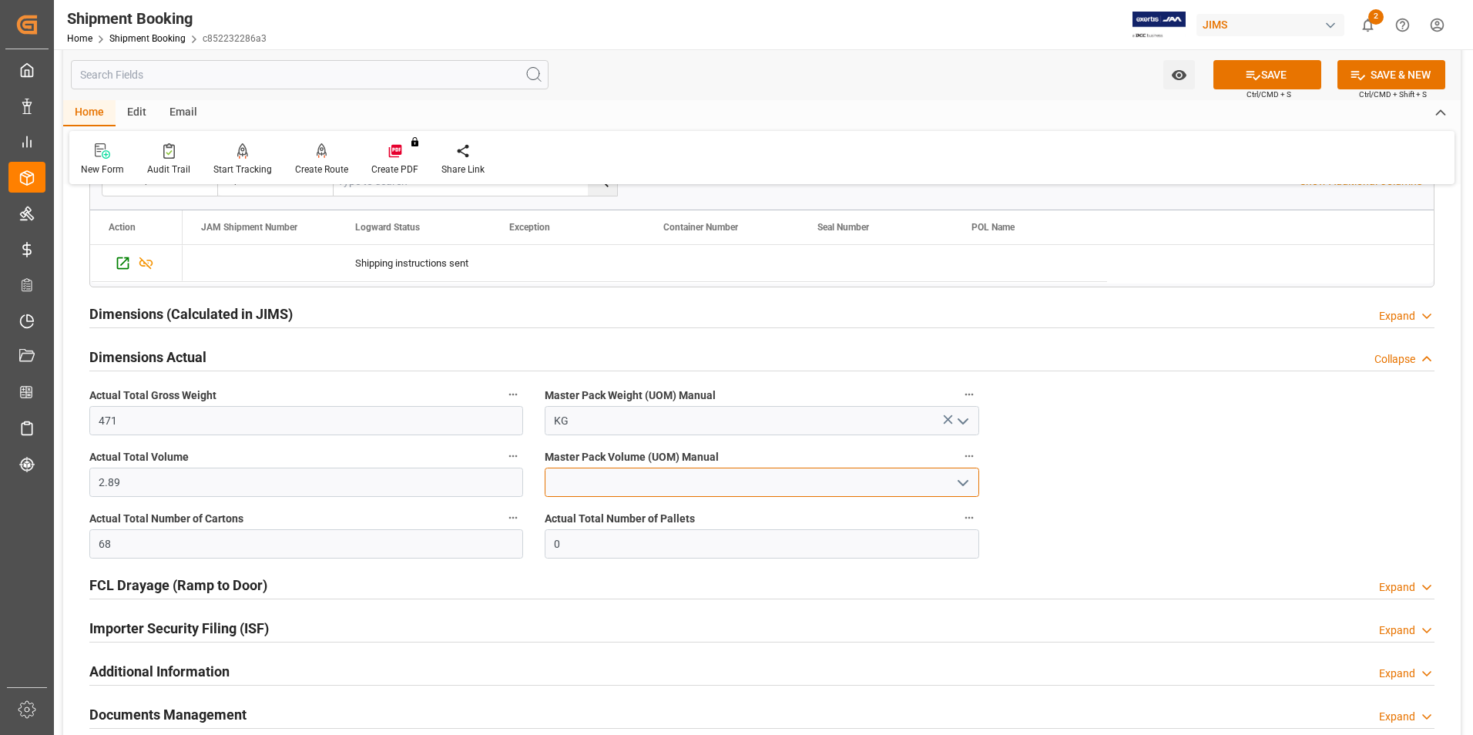
click at [579, 479] on input at bounding box center [762, 482] width 434 height 29
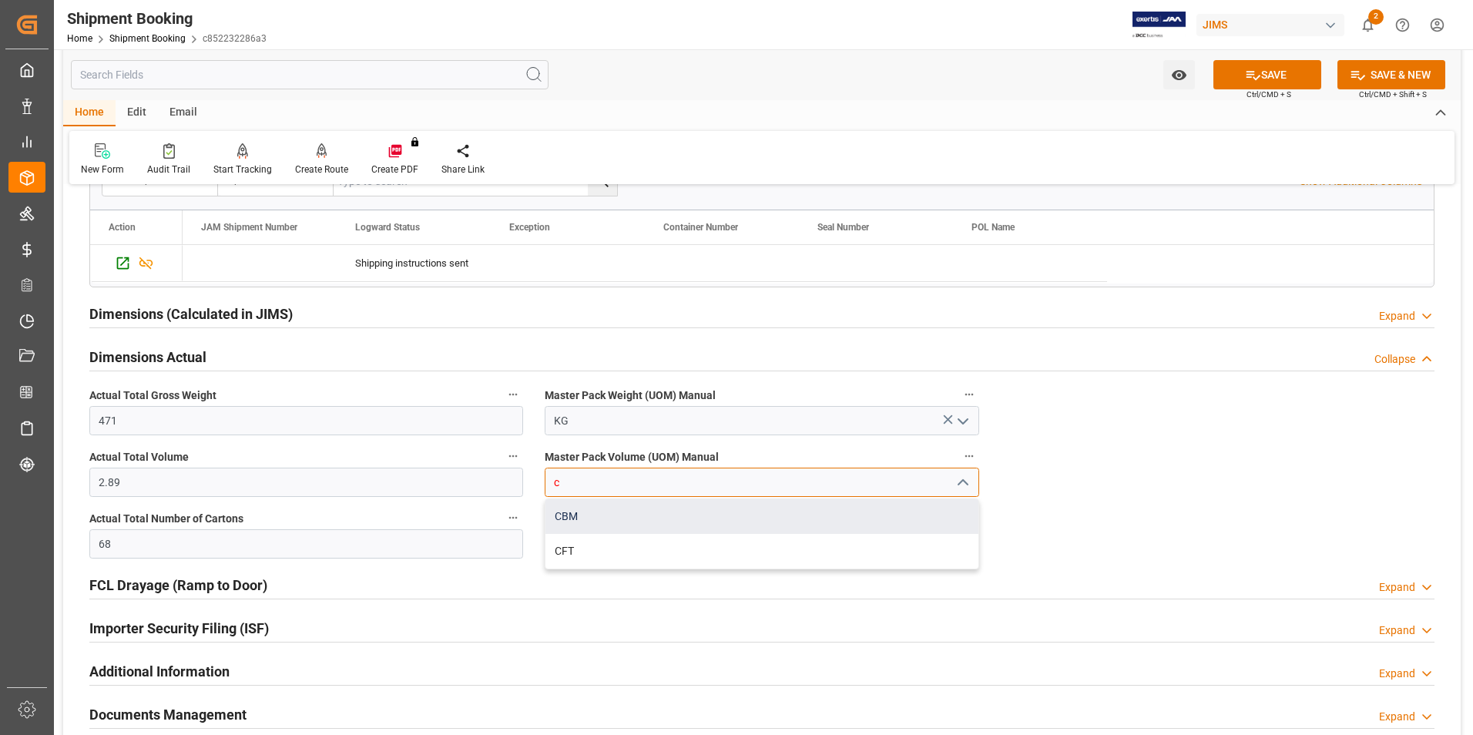
click at [592, 509] on div "CBM" at bounding box center [761, 516] width 432 height 35
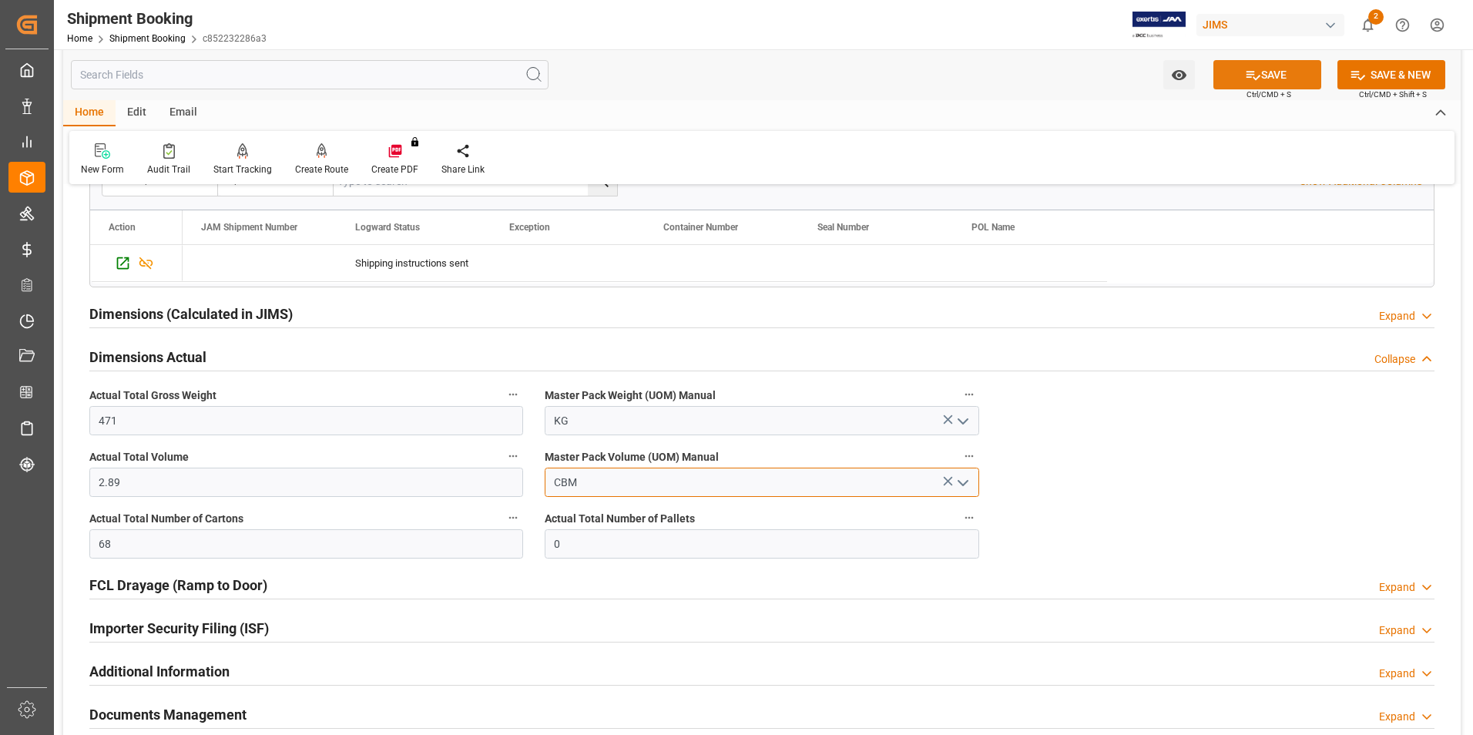
type input "CBM"
click at [1266, 80] on button "SAVE" at bounding box center [1267, 74] width 108 height 29
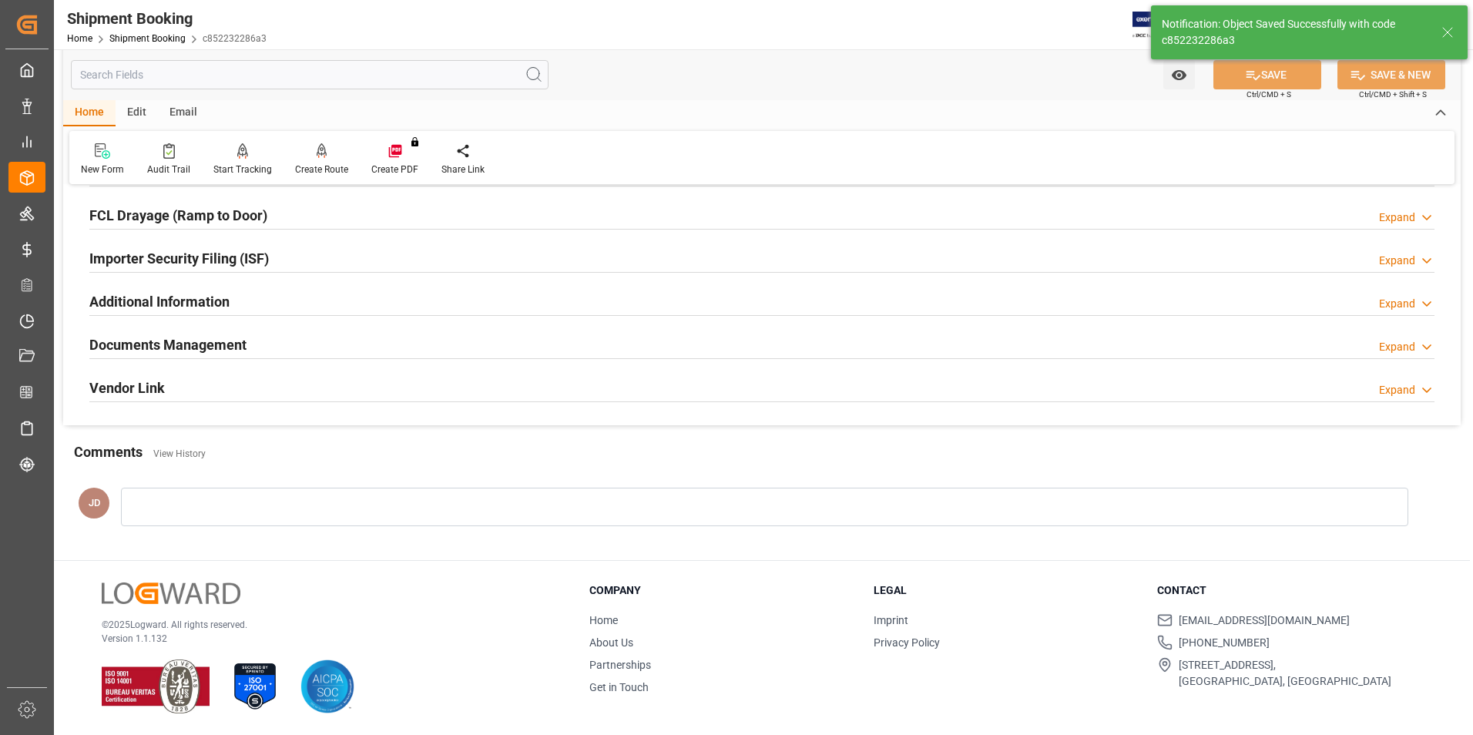
scroll to position [401, 0]
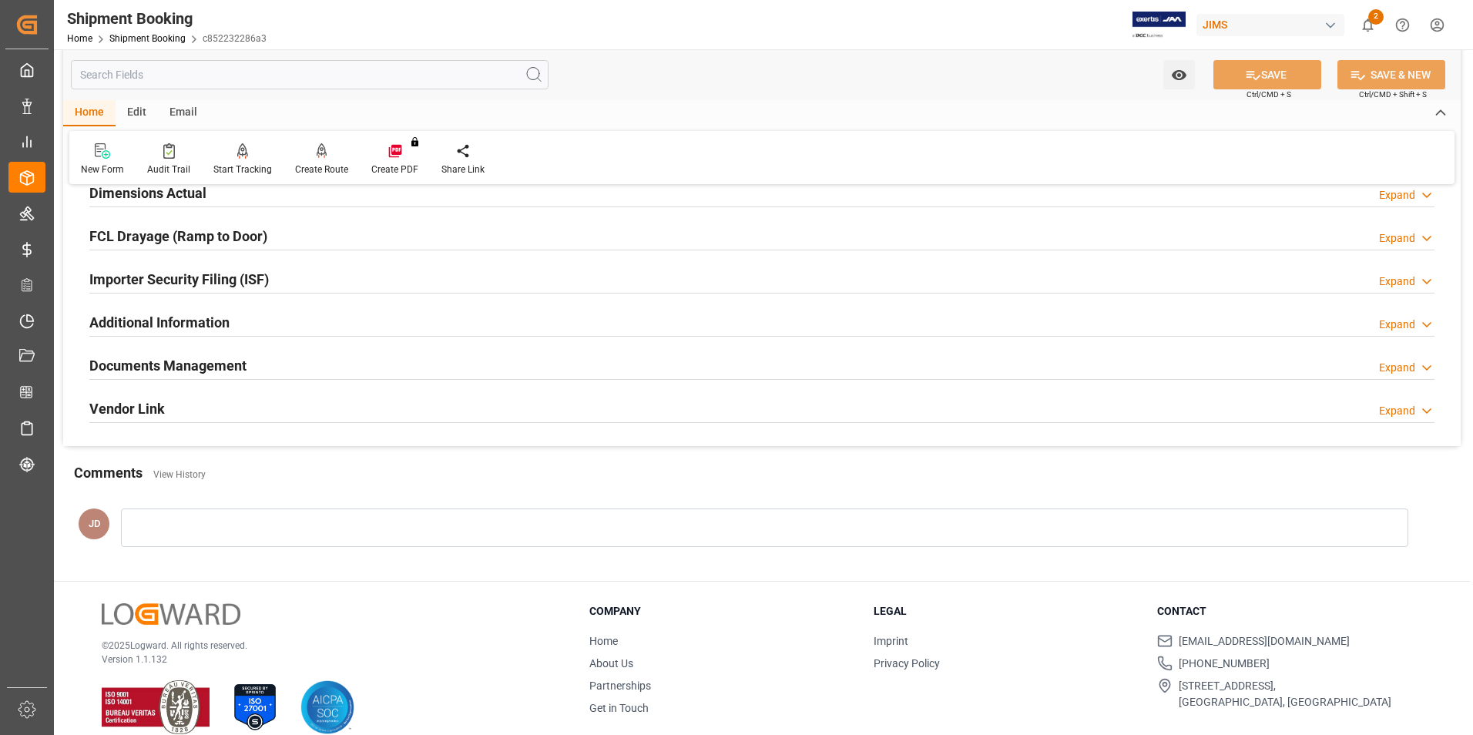
click at [189, 364] on h2 "Documents Management" at bounding box center [167, 365] width 157 height 21
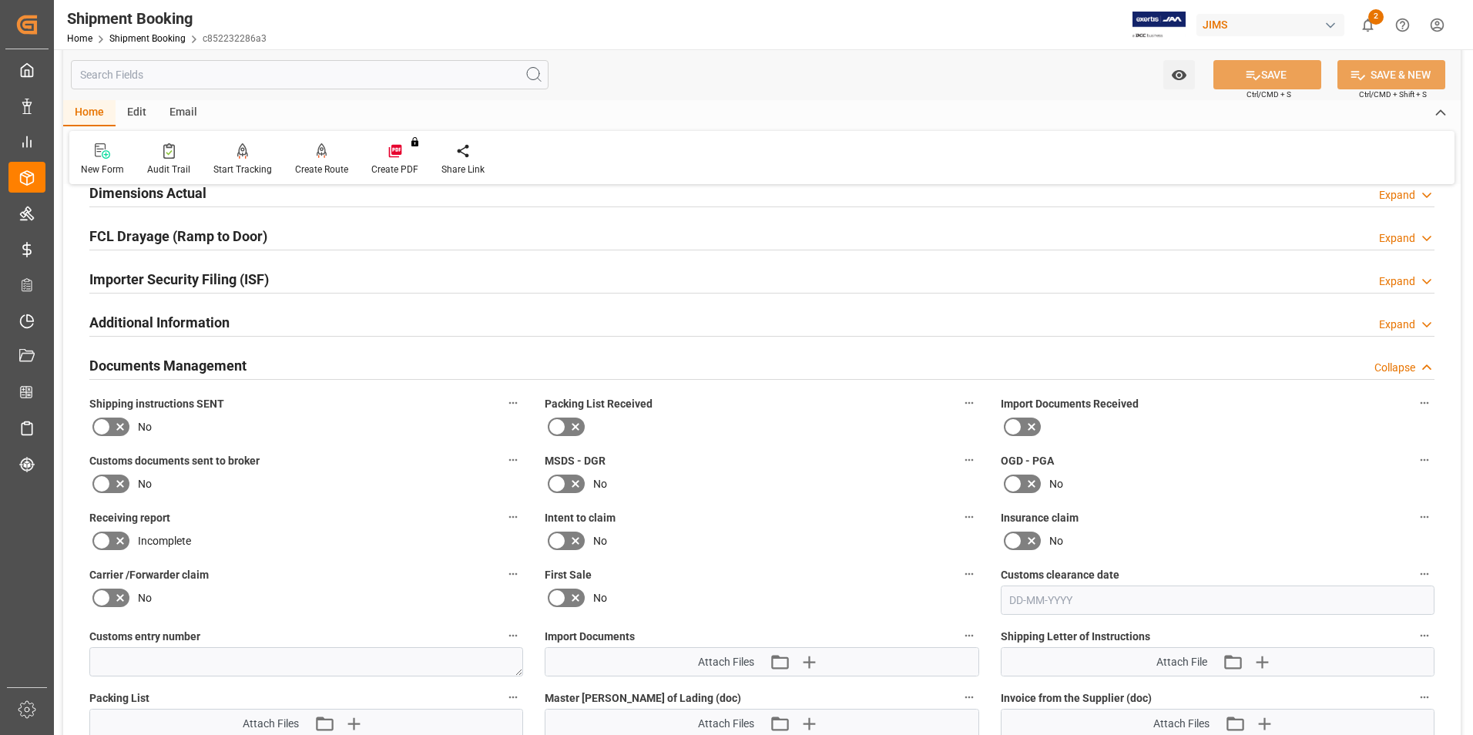
click at [116, 424] on icon at bounding box center [120, 426] width 18 height 18
click at [0, 0] on input "checkbox" at bounding box center [0, 0] width 0 height 0
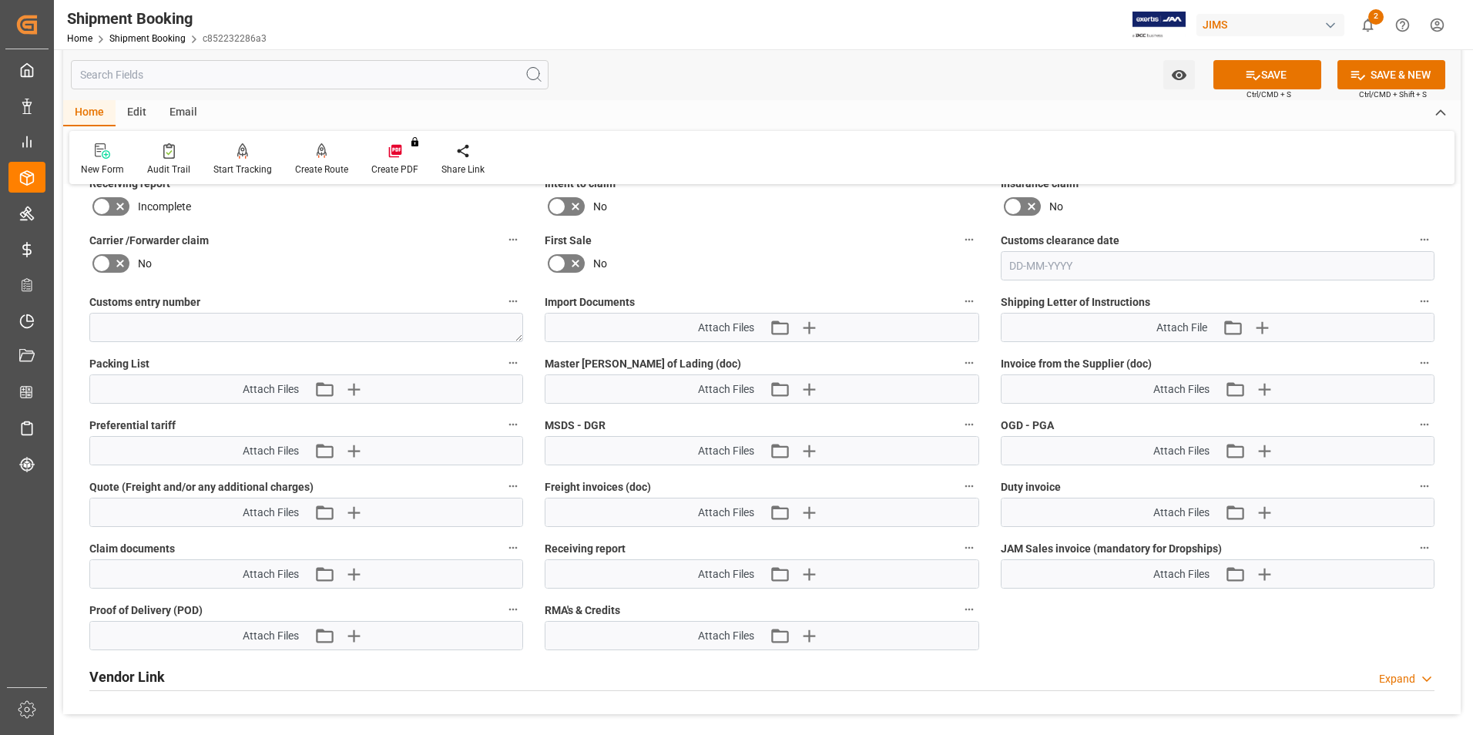
scroll to position [709, 0]
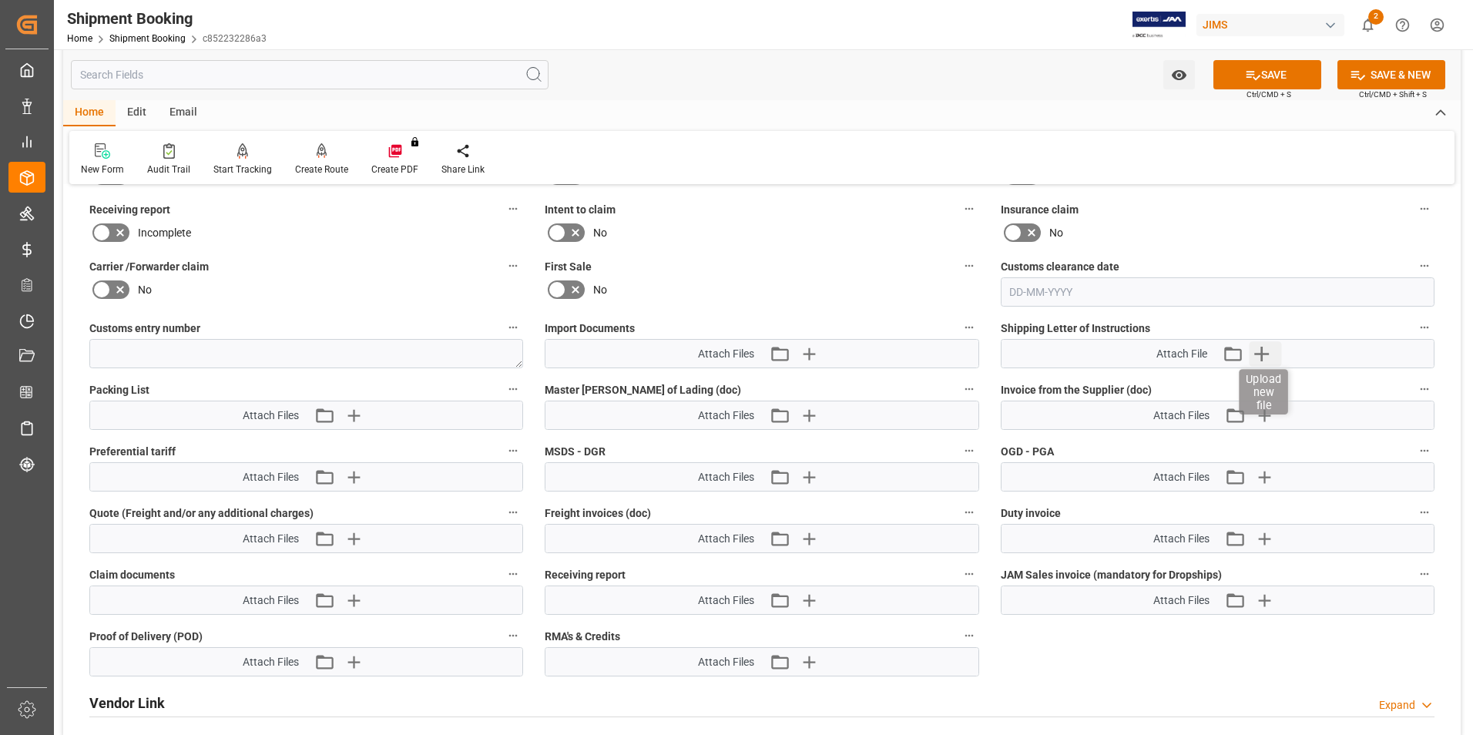
click at [1264, 348] on icon "button" at bounding box center [1261, 353] width 25 height 25
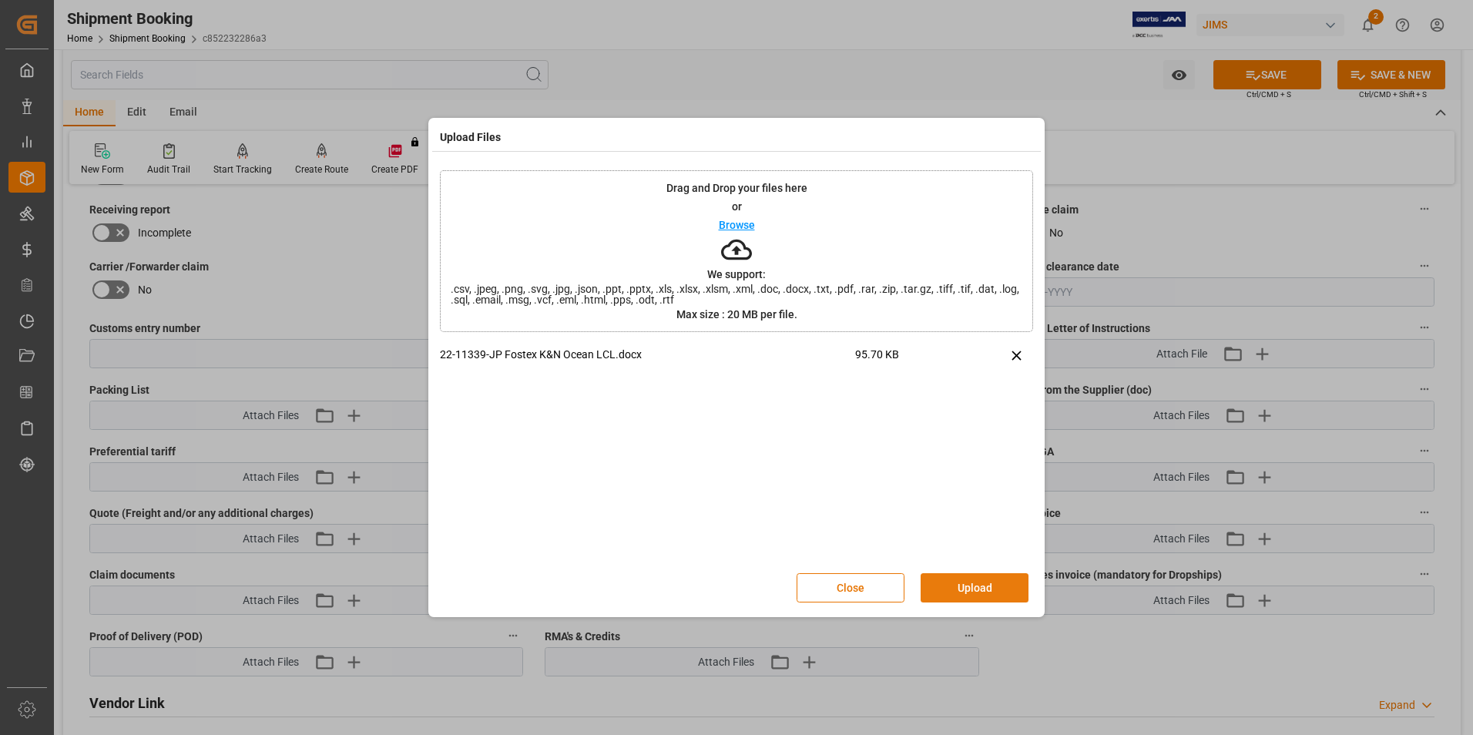
click at [979, 588] on button "Upload" at bounding box center [975, 587] width 108 height 29
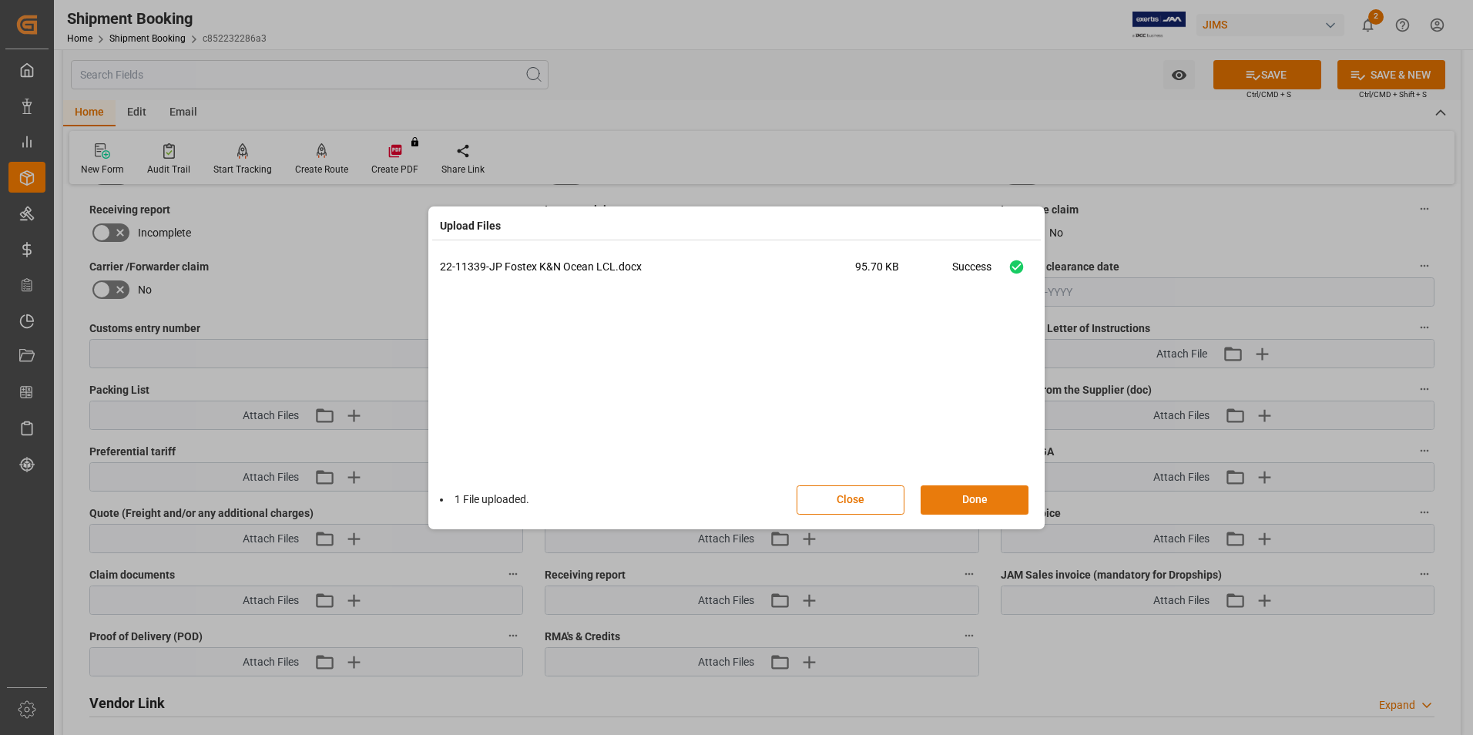
click at [979, 502] on button "Done" at bounding box center [975, 499] width 108 height 29
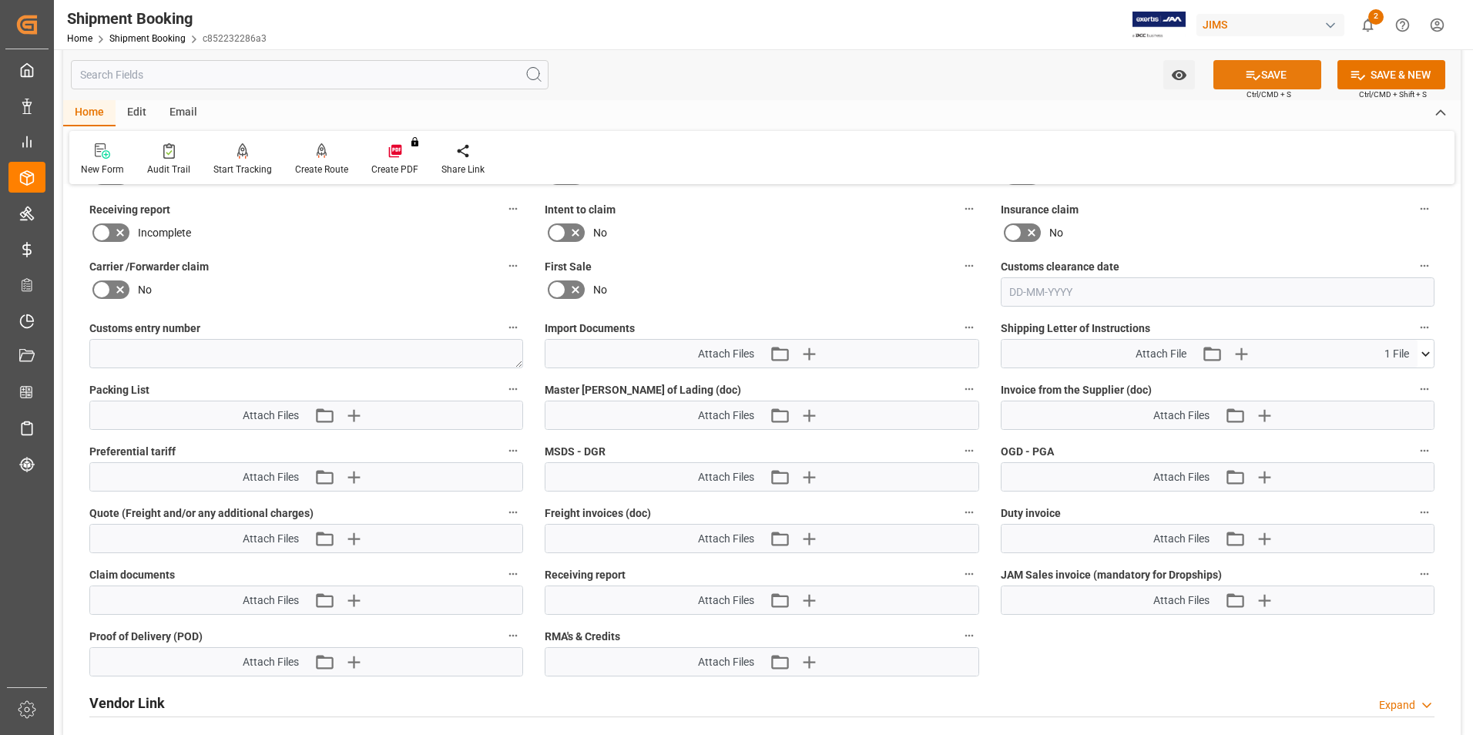
click at [1250, 75] on icon at bounding box center [1253, 75] width 16 height 16
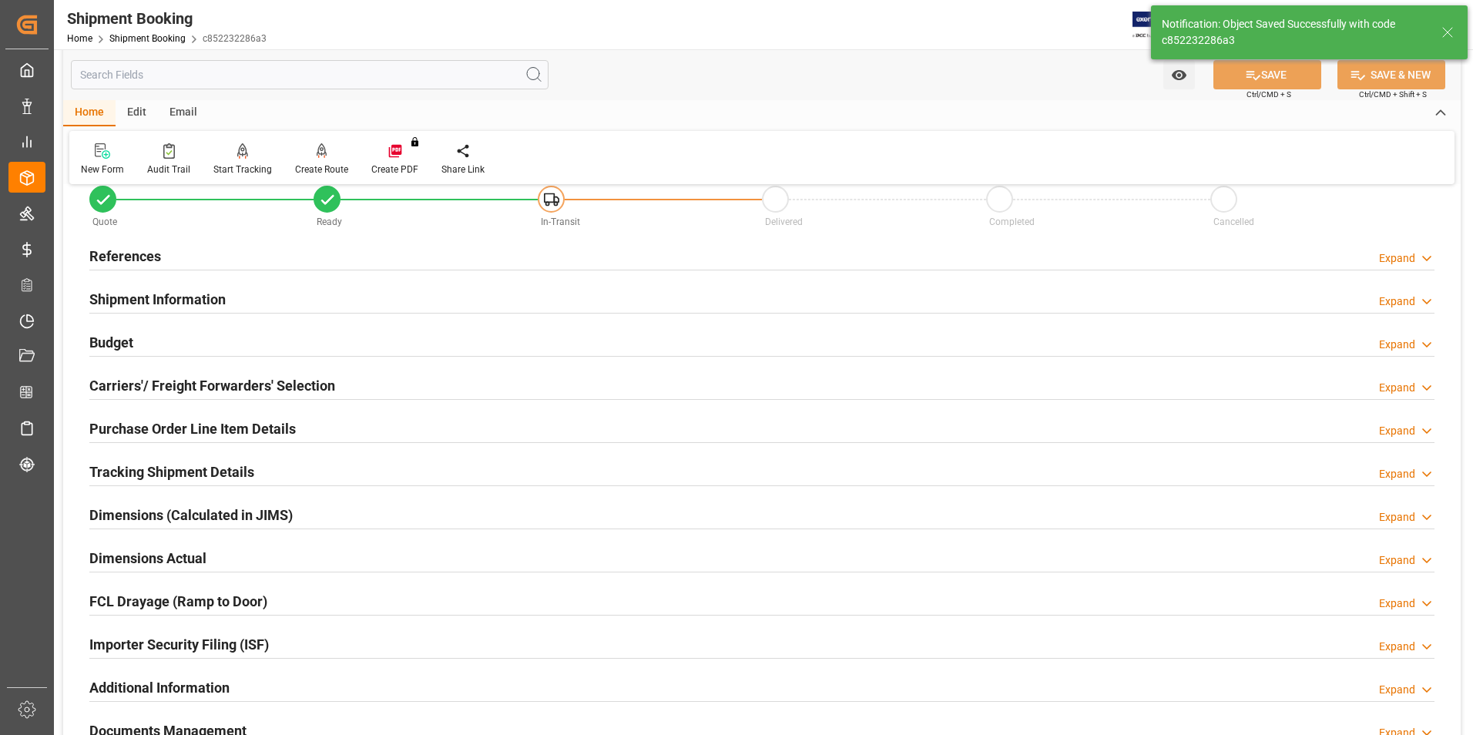
scroll to position [0, 0]
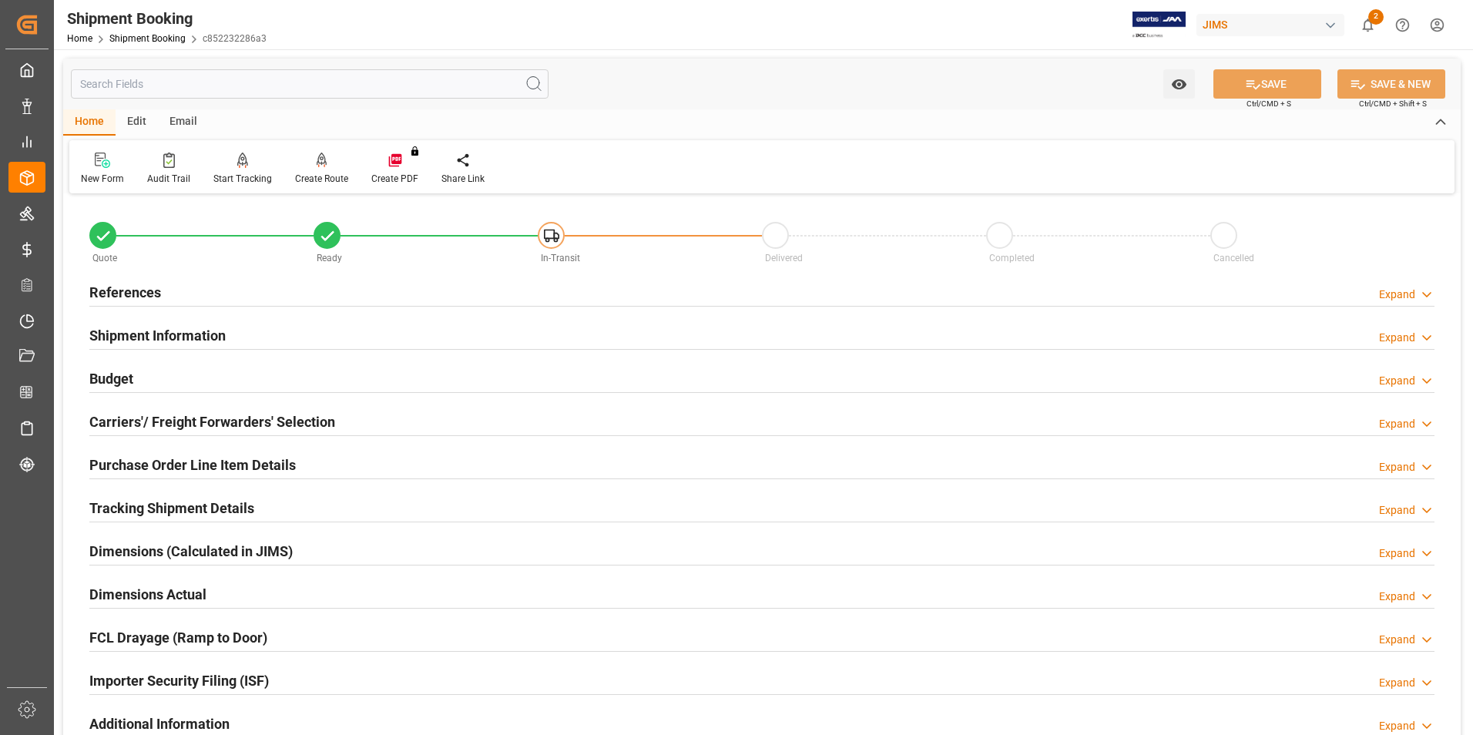
click at [189, 119] on div "Email" at bounding box center [183, 122] width 51 height 26
click at [102, 165] on icon at bounding box center [104, 162] width 21 height 11
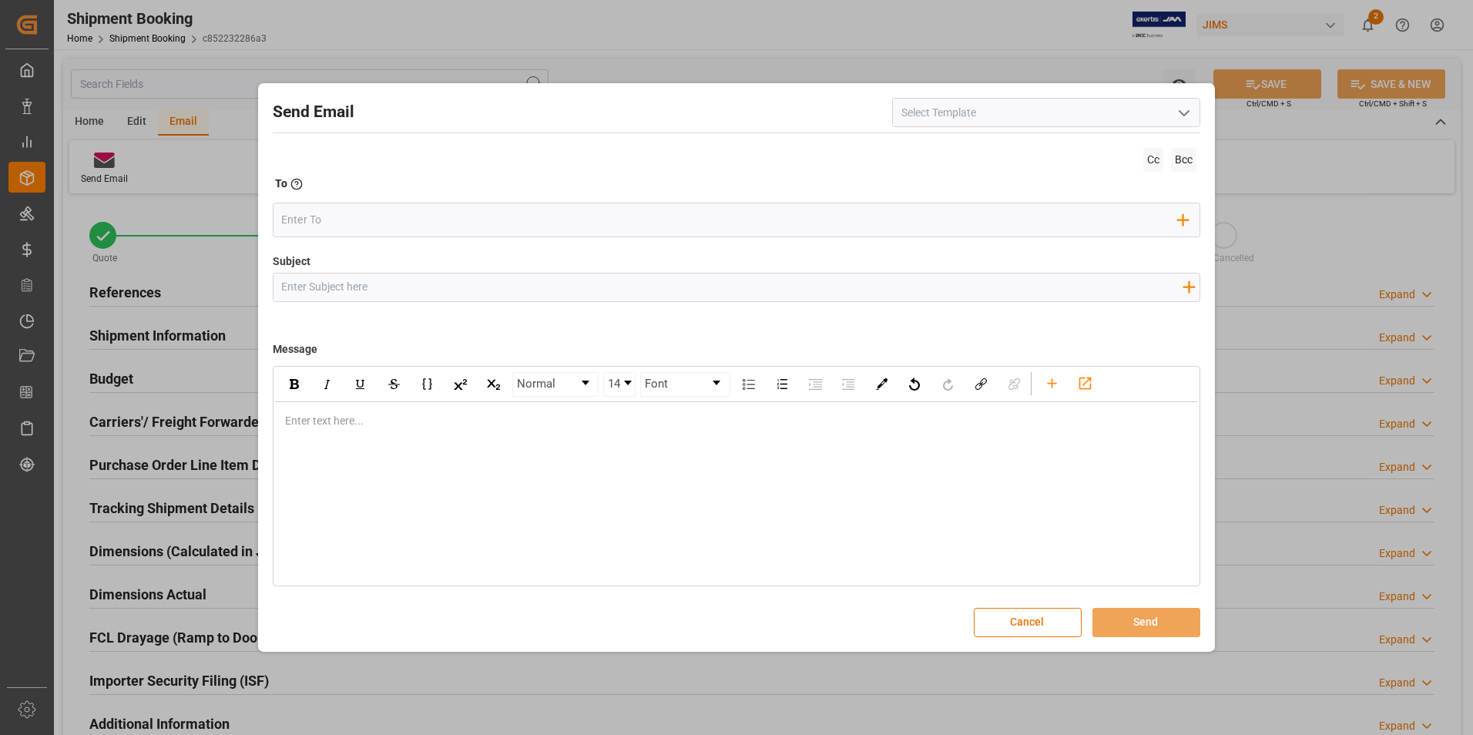
click at [1183, 114] on polyline "open menu" at bounding box center [1183, 113] width 9 height 5
click at [1031, 143] on div "2BOOK - Ocean - Air freight" at bounding box center [1046, 146] width 307 height 35
type input "2BOOK - Ocean - Air freight"
type input "2BOOK {{jamReferenceNumber}} {{supplierFullName}} Ship from: {{country}} Ship t…"
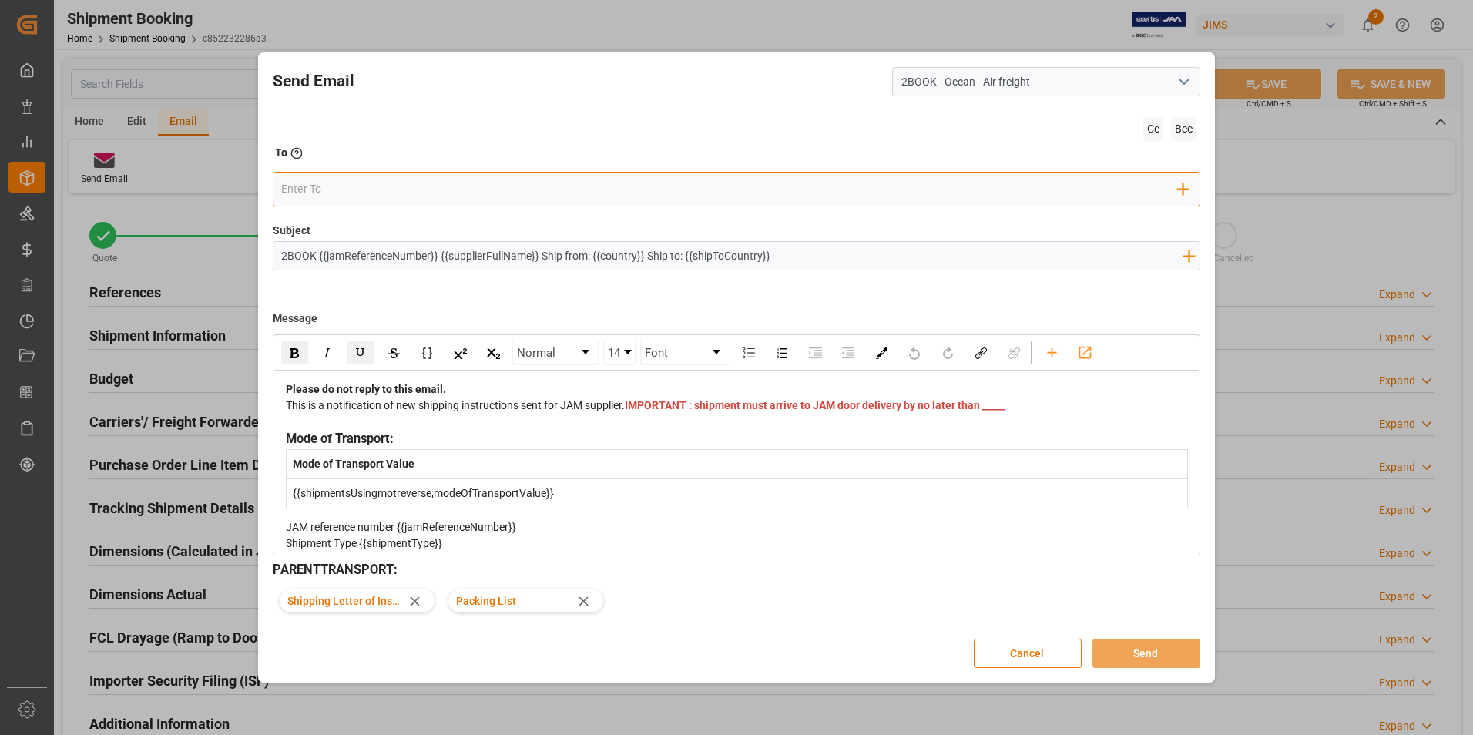
click at [424, 190] on input "email" at bounding box center [729, 189] width 897 height 23
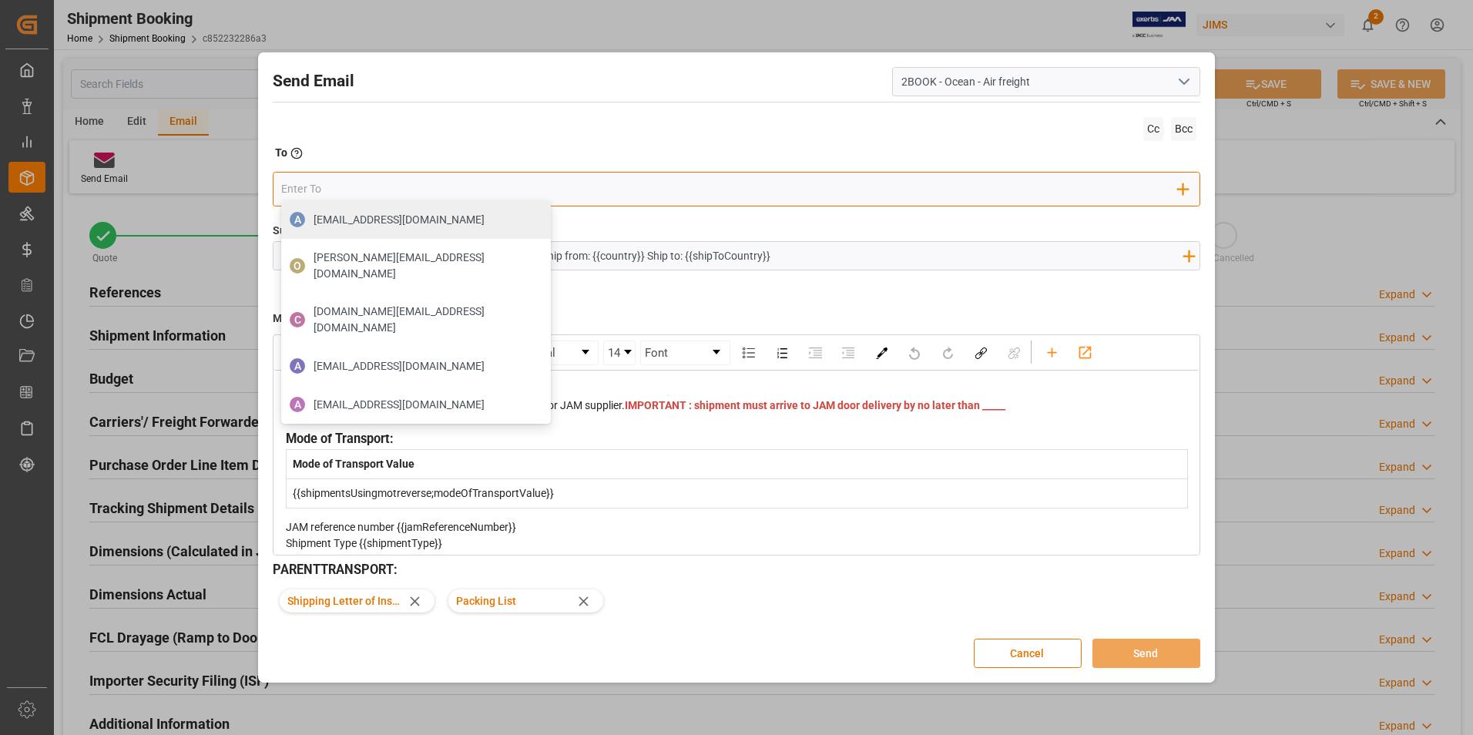
type input "se"
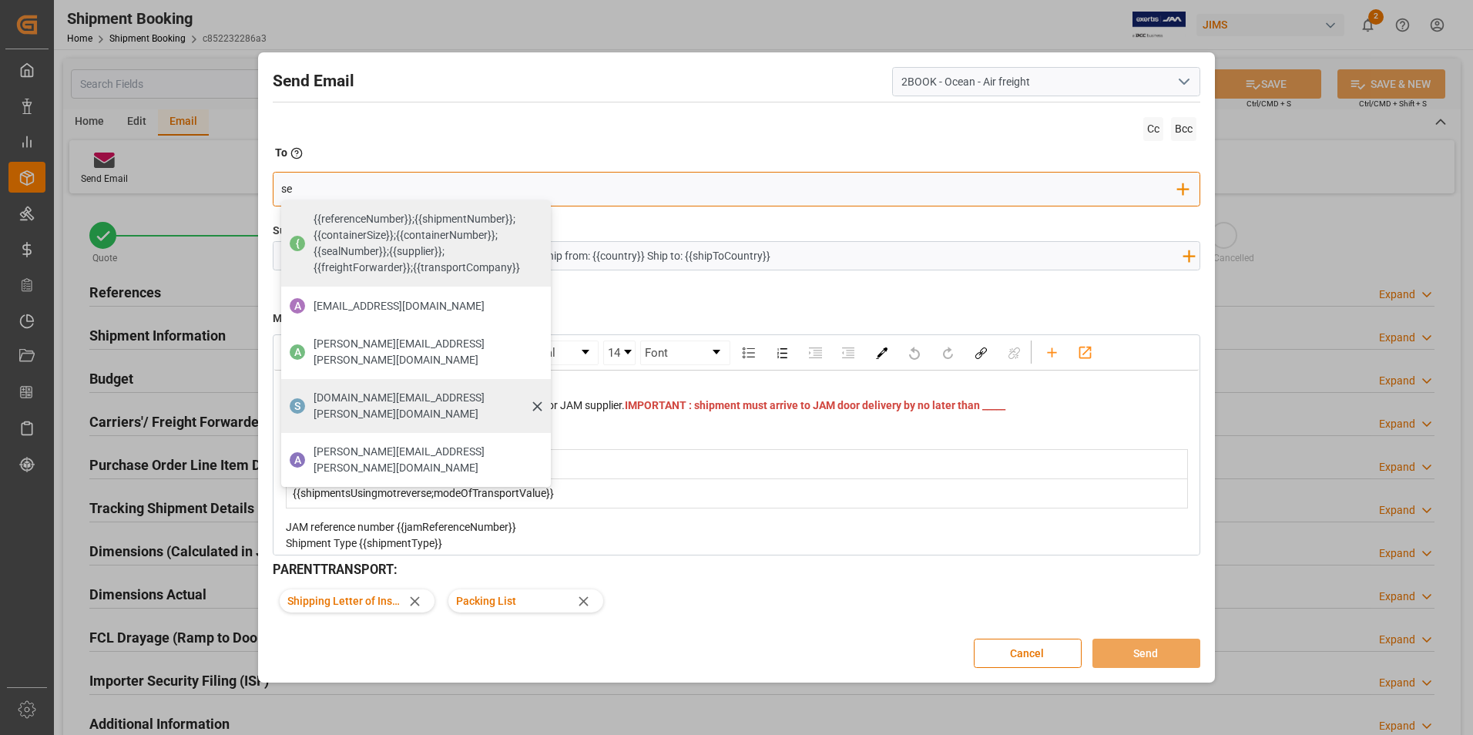
click at [401, 390] on span "seacare.mtr@kuehne-nagel.com" at bounding box center [427, 406] width 226 height 32
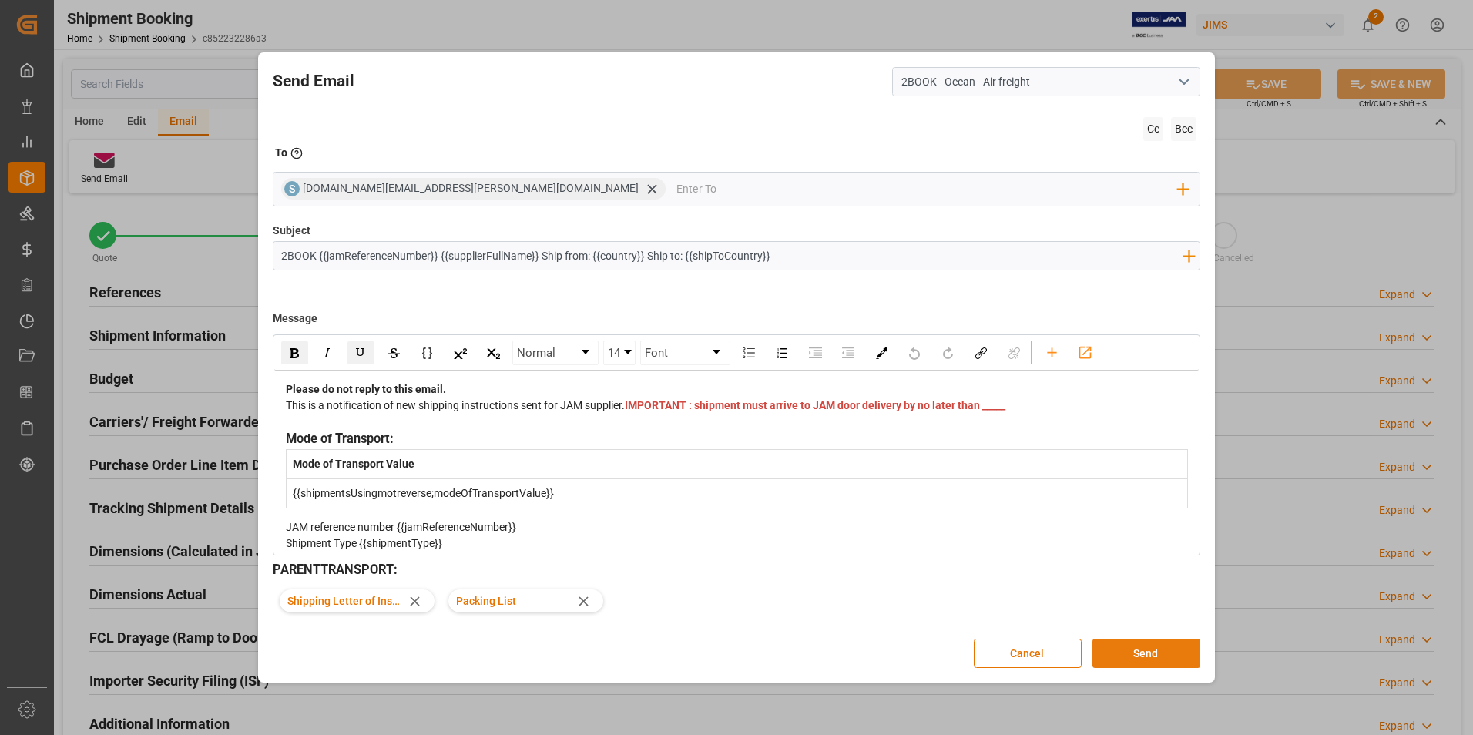
click at [1159, 652] on button "Send" at bounding box center [1146, 653] width 108 height 29
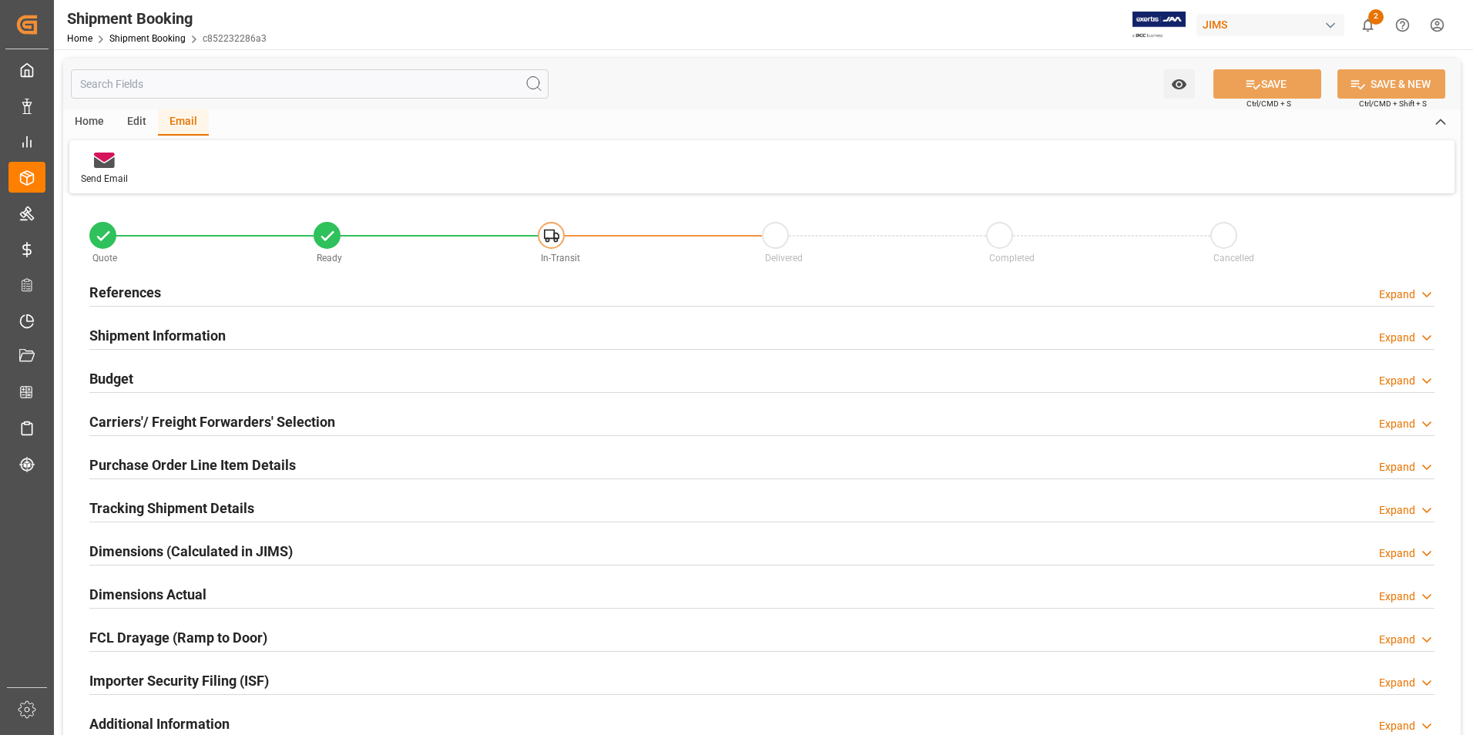
click at [126, 508] on h2 "Tracking Shipment Details" at bounding box center [171, 508] width 165 height 21
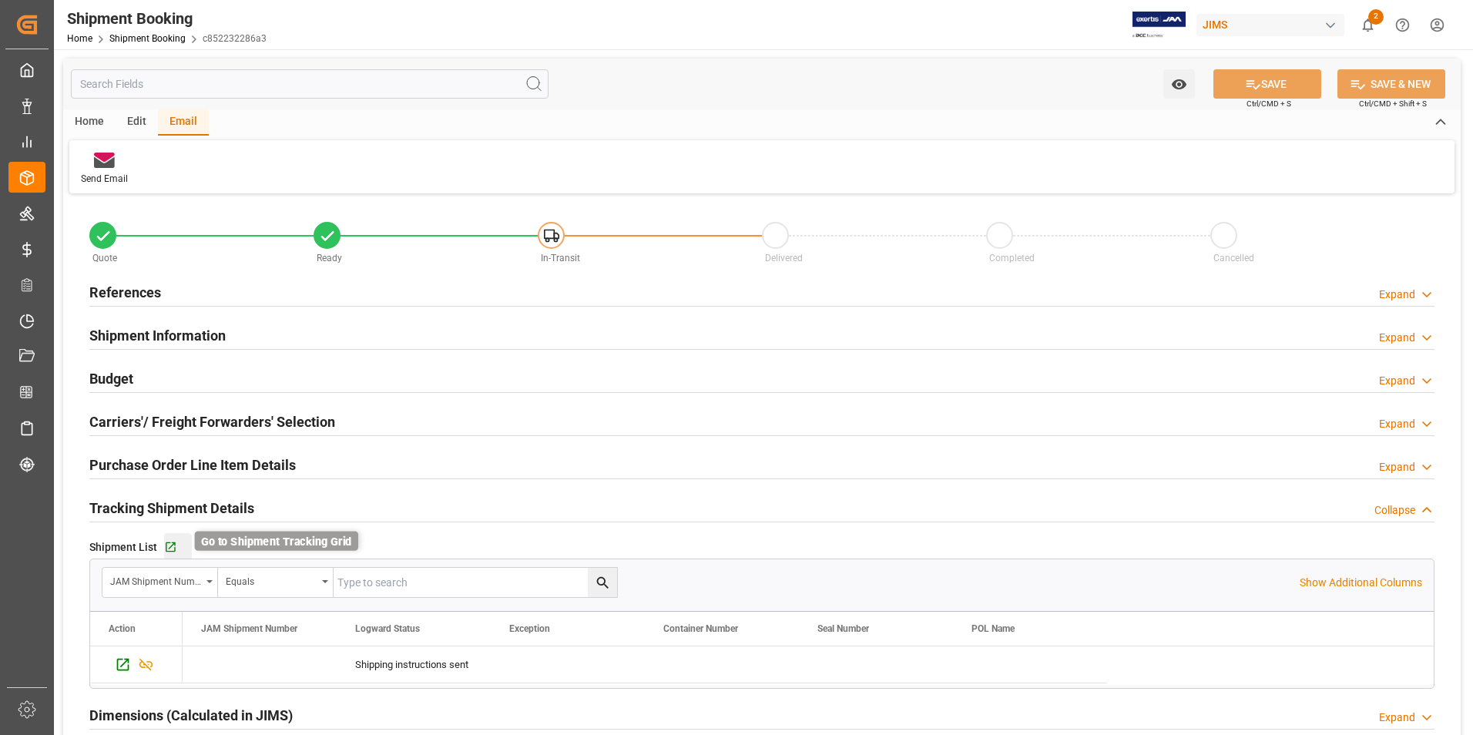
click at [171, 547] on icon "button" at bounding box center [170, 547] width 13 height 13
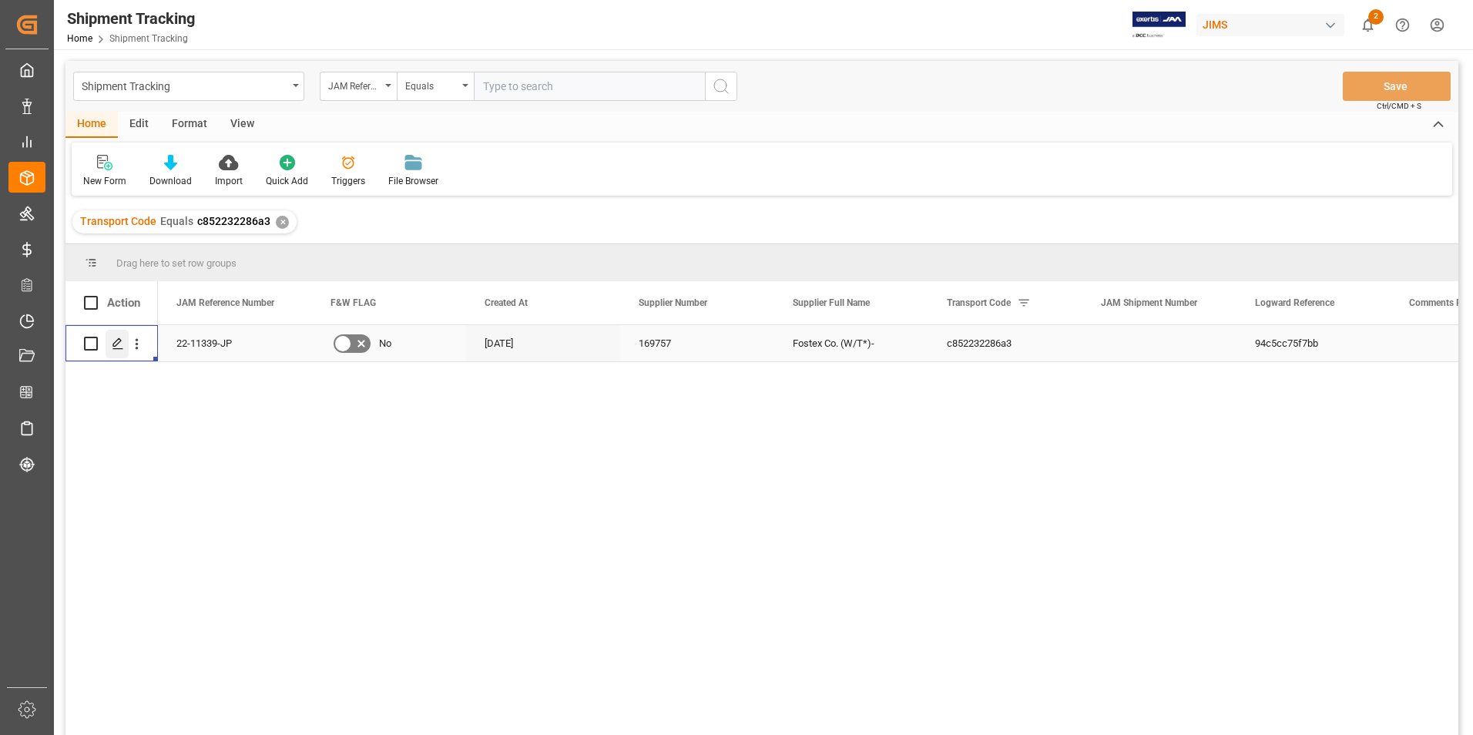
click at [116, 340] on icon "Press SPACE to select this row." at bounding box center [118, 343] width 12 height 12
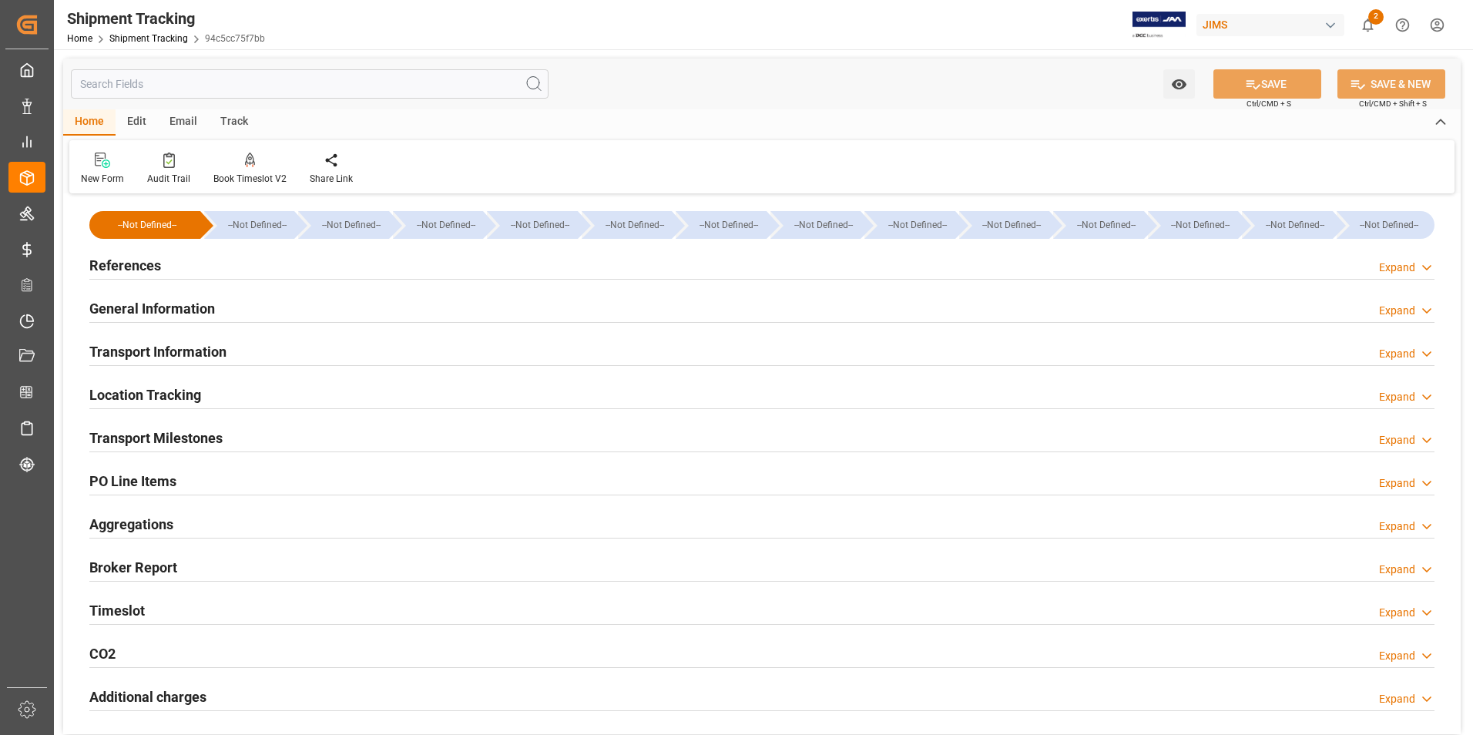
click at [159, 310] on h2 "General Information" at bounding box center [152, 308] width 126 height 21
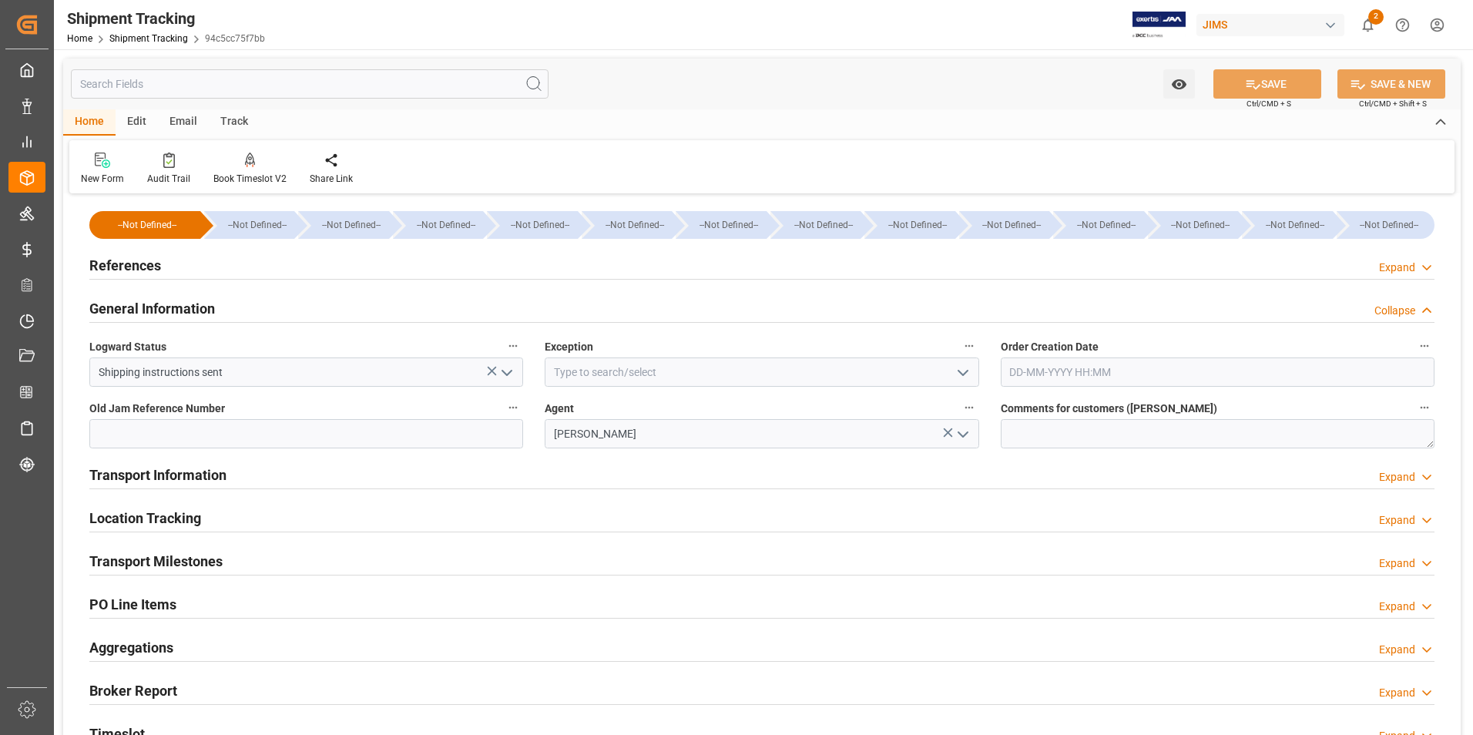
click at [211, 471] on h2 "Transport Information" at bounding box center [157, 474] width 137 height 21
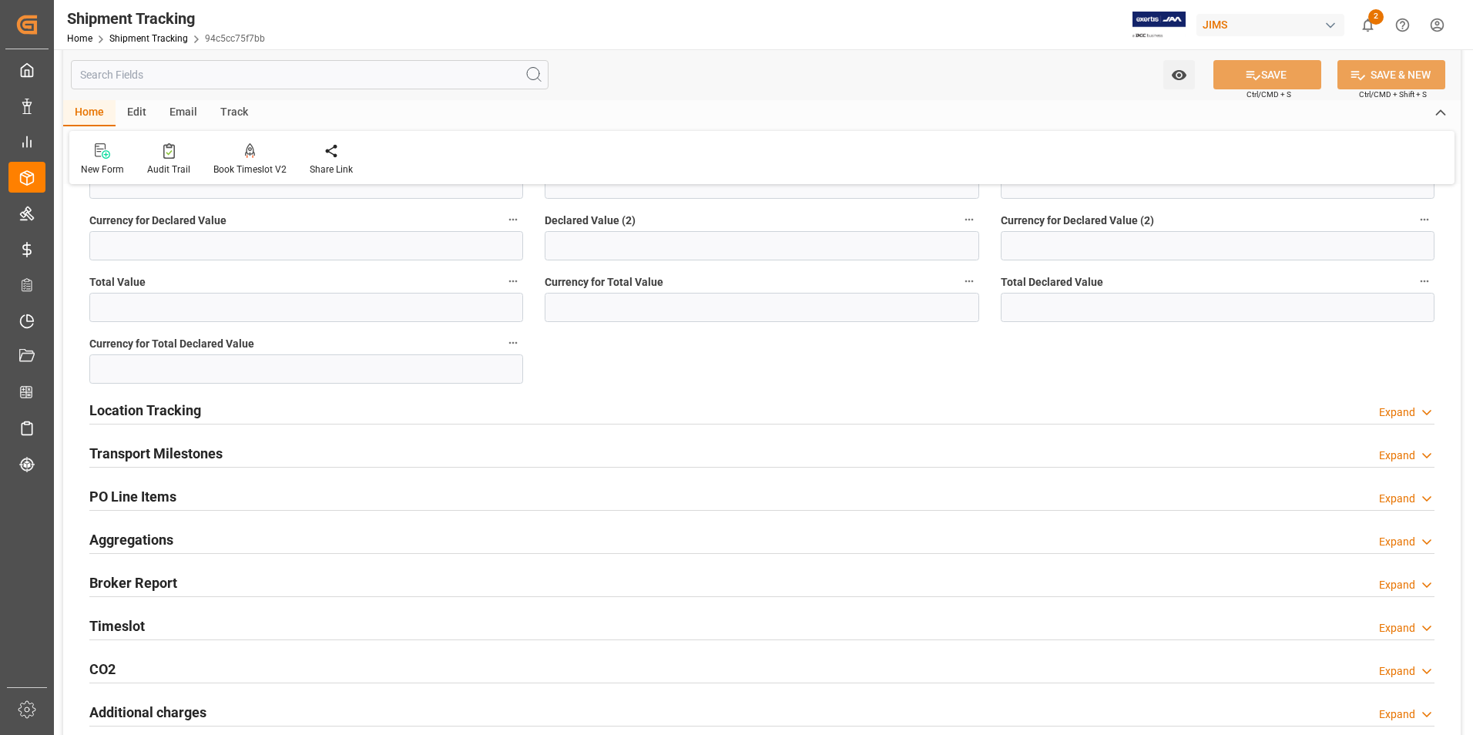
scroll to position [770, 0]
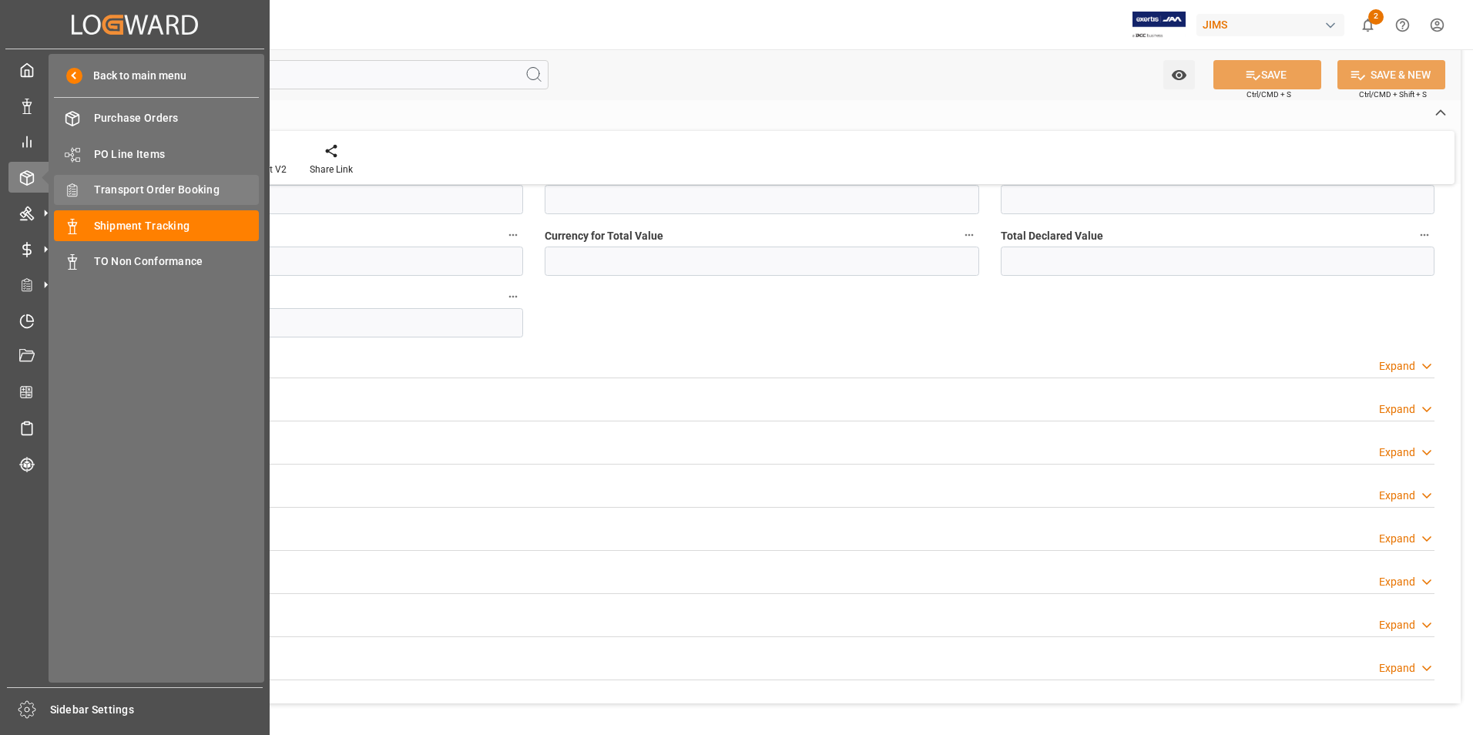
click at [149, 193] on span "Transport Order Booking" at bounding box center [177, 190] width 166 height 16
